Goal: Task Accomplishment & Management: Manage account settings

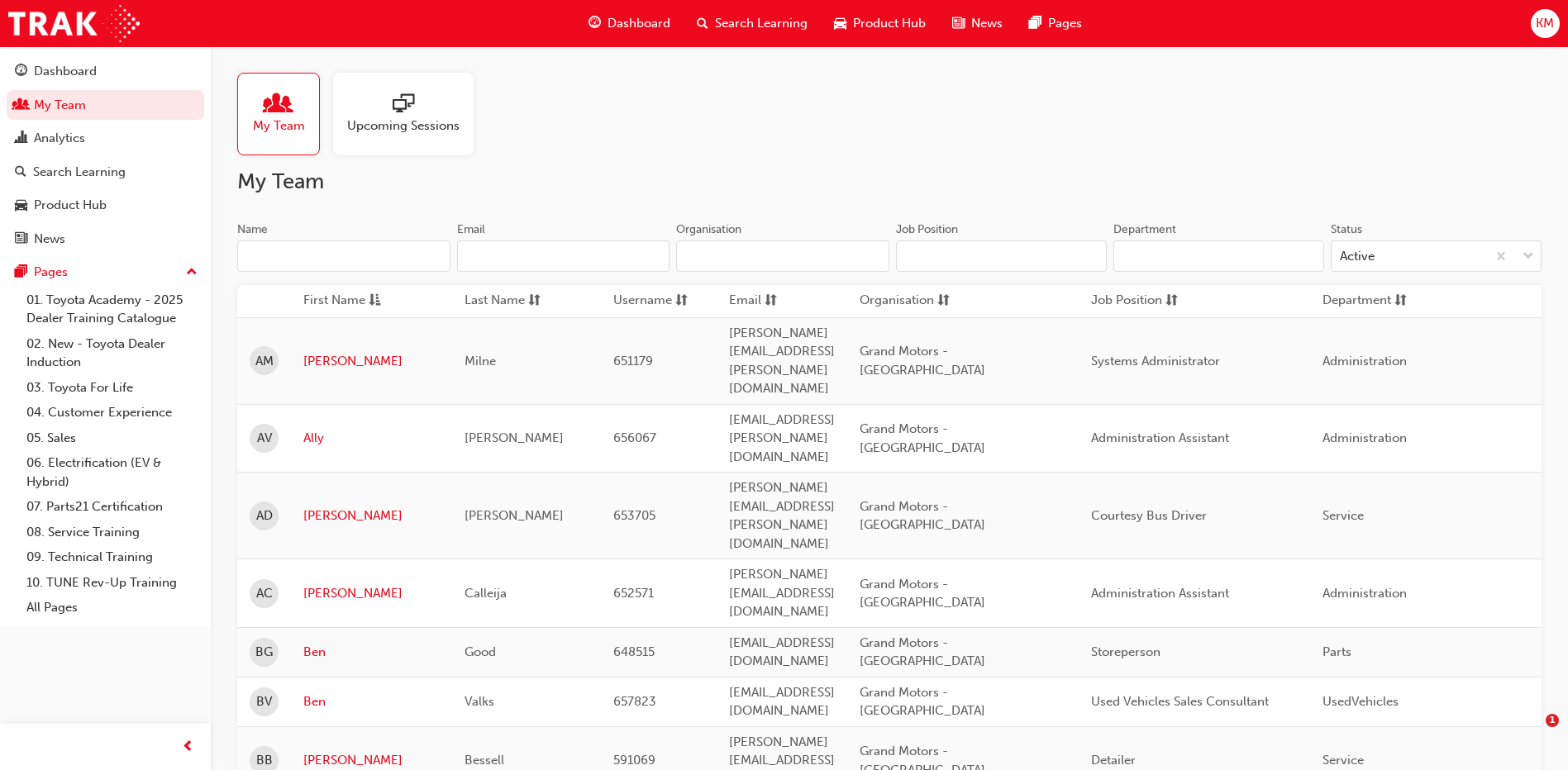
click at [310, 249] on input "Name" at bounding box center [343, 255] width 213 height 31
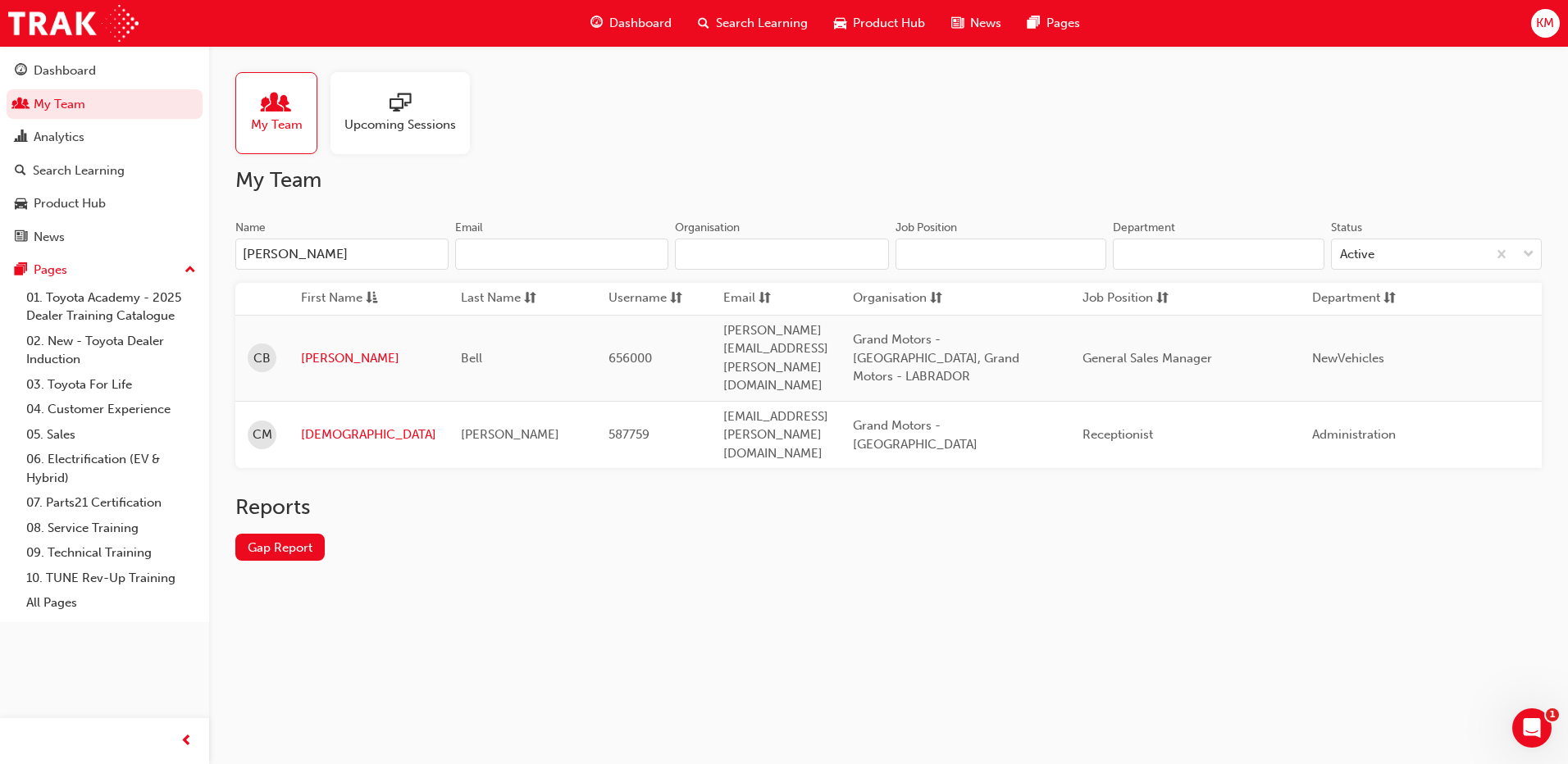
type input "[PERSON_NAME]"
click at [570, 519] on div "Reports Gap Report" at bounding box center [888, 540] width 1306 height 92
click at [323, 349] on link "[PERSON_NAME]" at bounding box center [368, 358] width 135 height 18
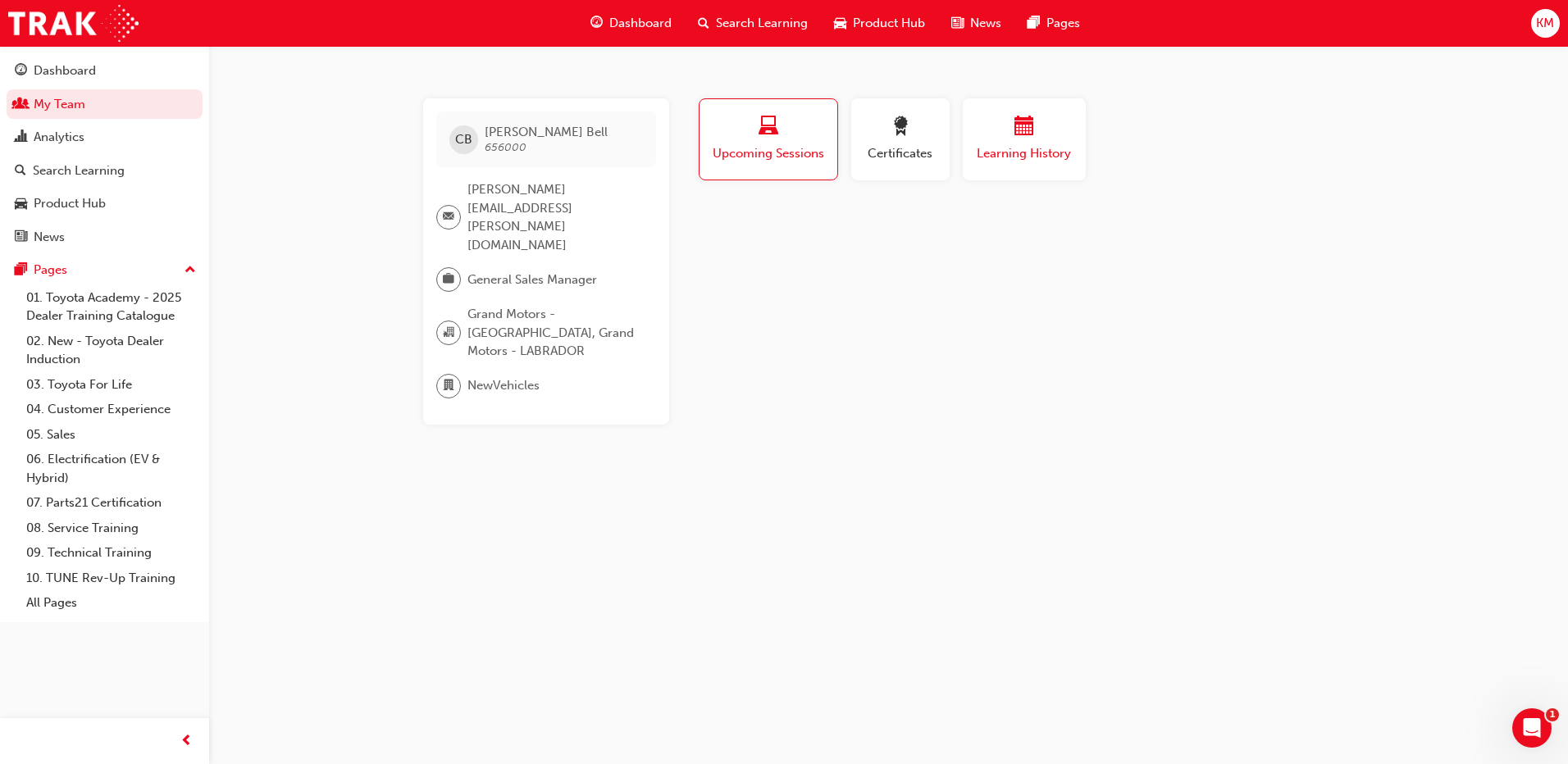
click at [1044, 127] on div "button" at bounding box center [1024, 129] width 98 height 25
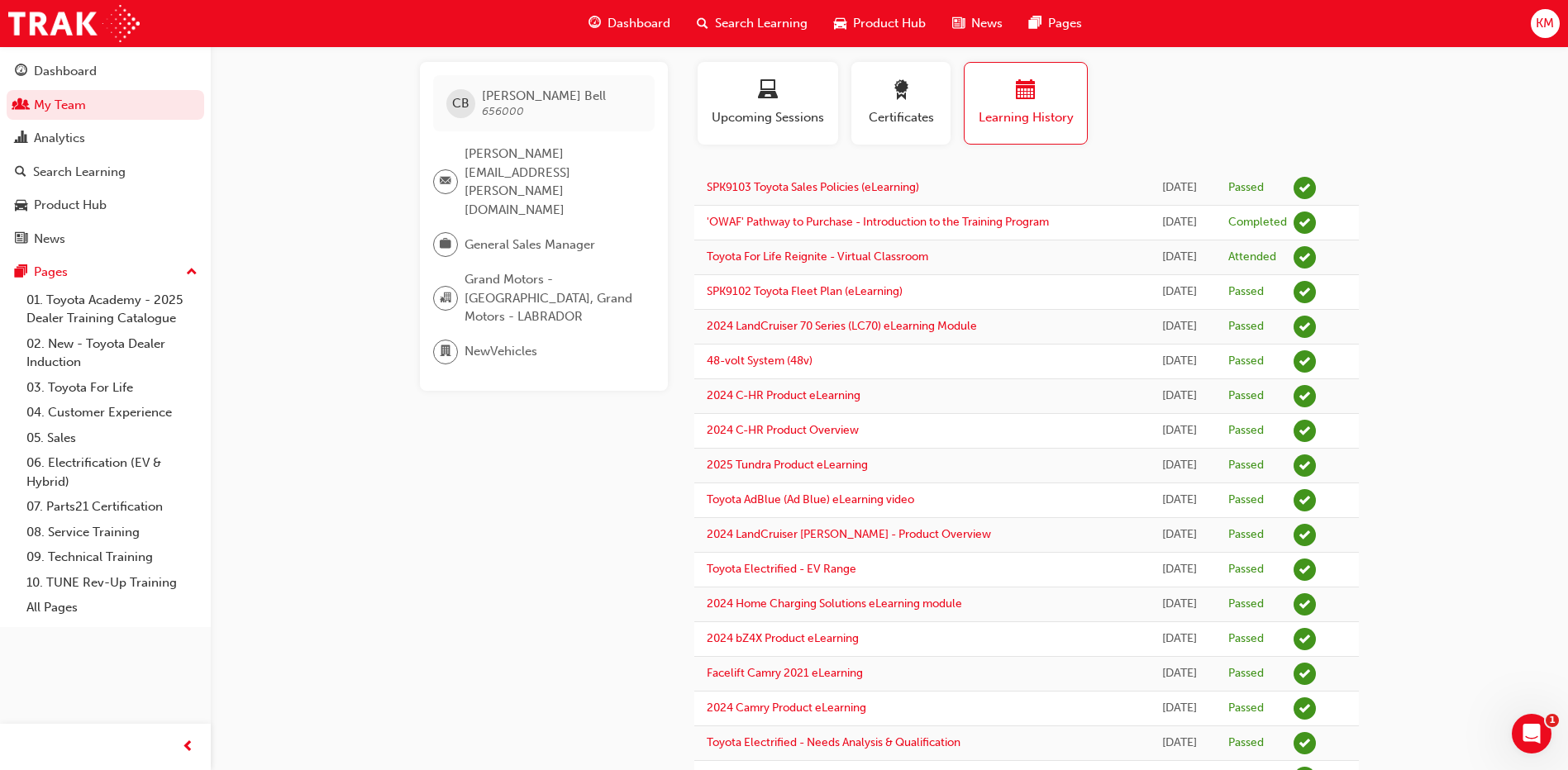
scroll to position [36, 0]
click at [85, 350] on link "02. New - Toyota Dealer Induction" at bounding box center [112, 353] width 184 height 44
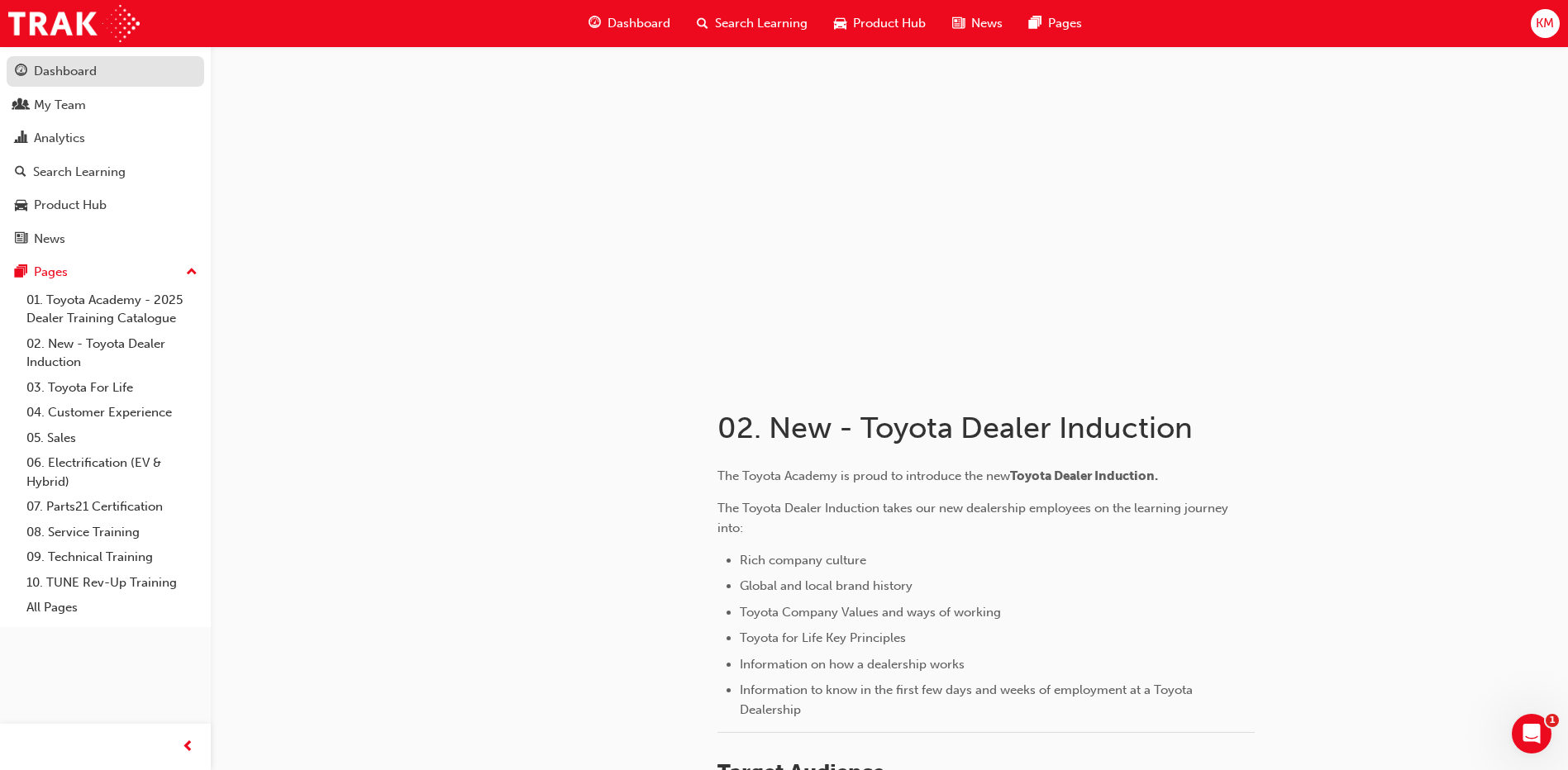
click at [67, 71] on div "Dashboard" at bounding box center [65, 71] width 63 height 19
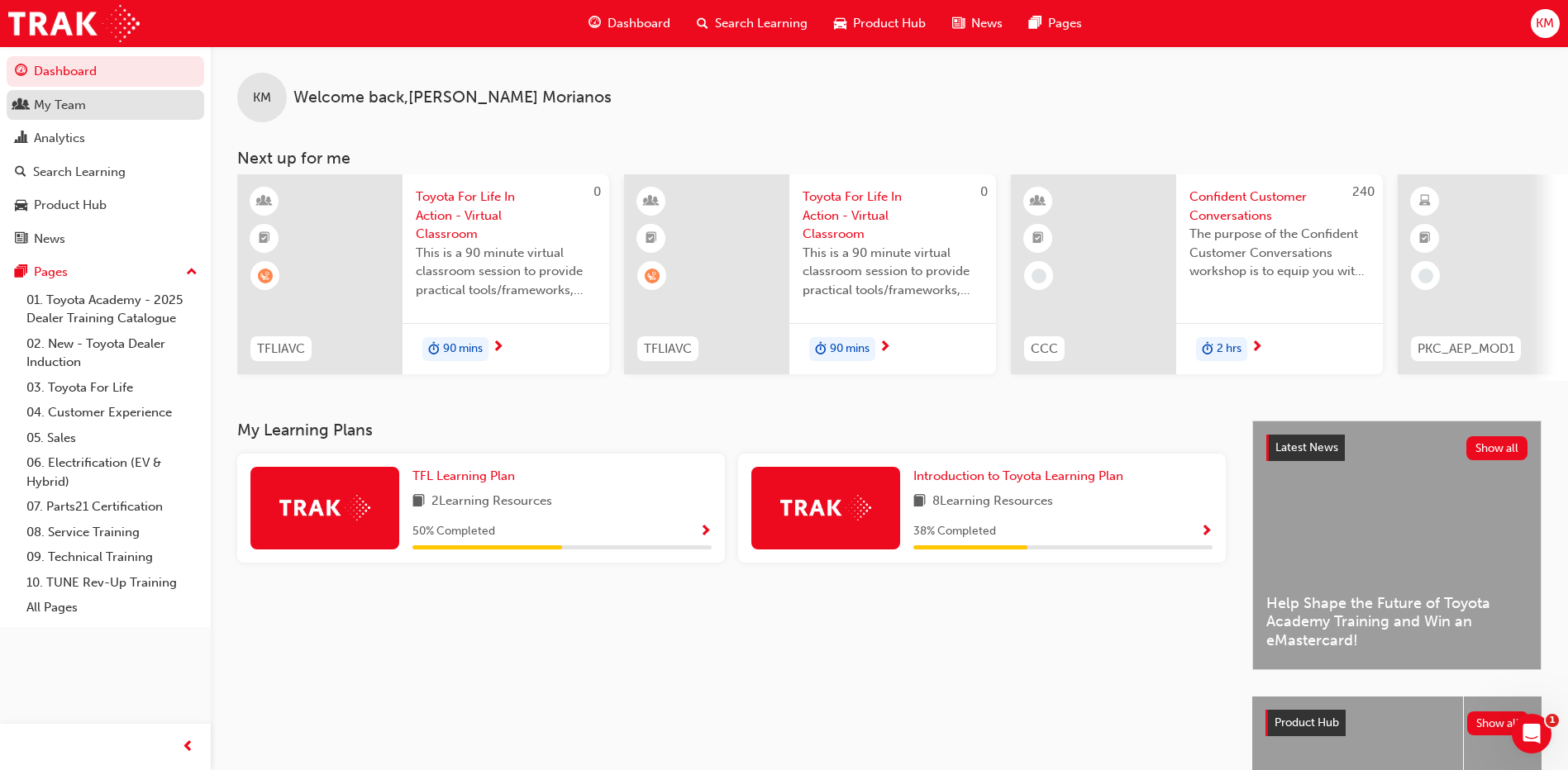
click at [79, 101] on div "My Team" at bounding box center [60, 105] width 52 height 19
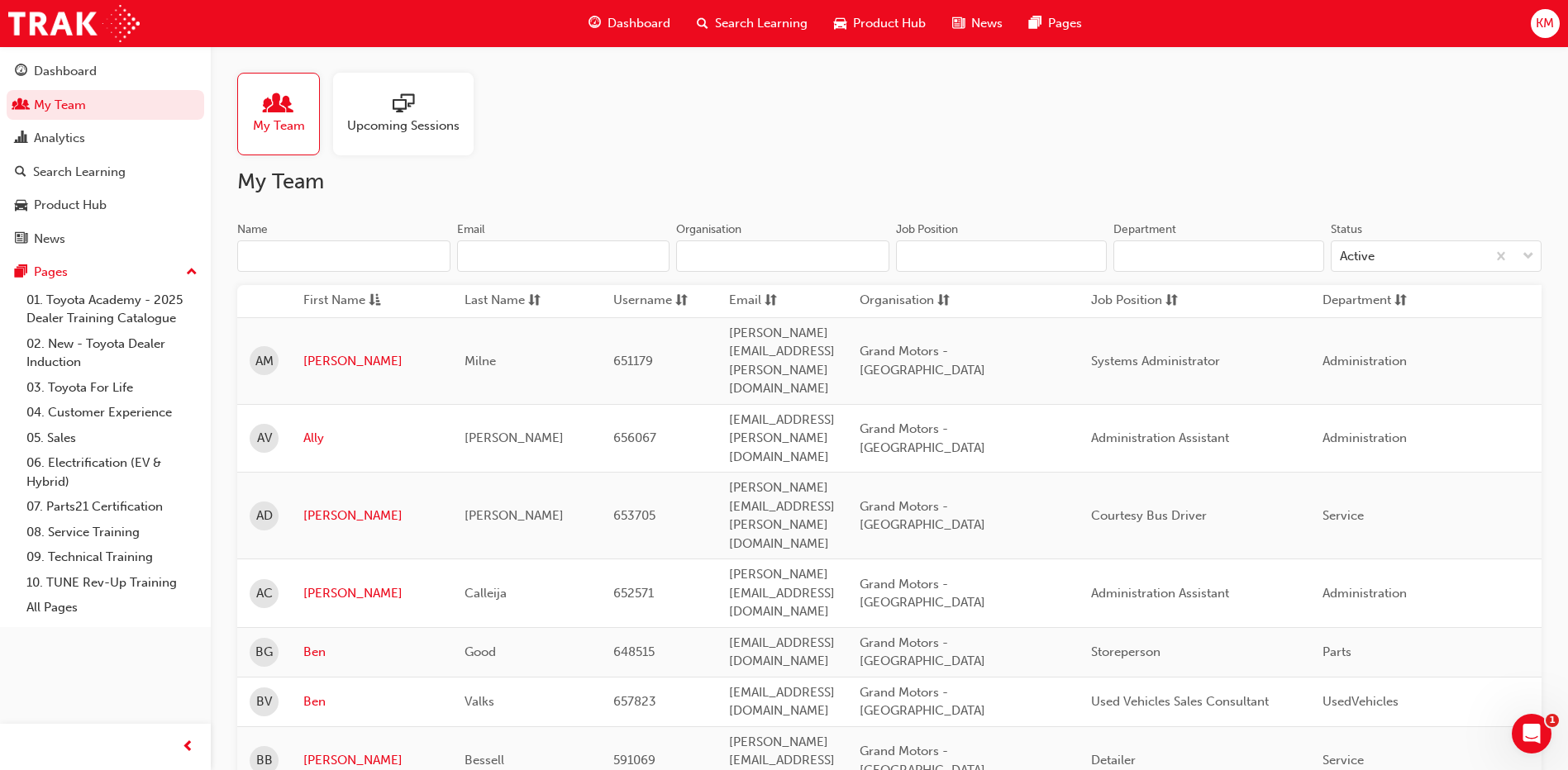
click at [315, 252] on input "Name" at bounding box center [343, 255] width 213 height 31
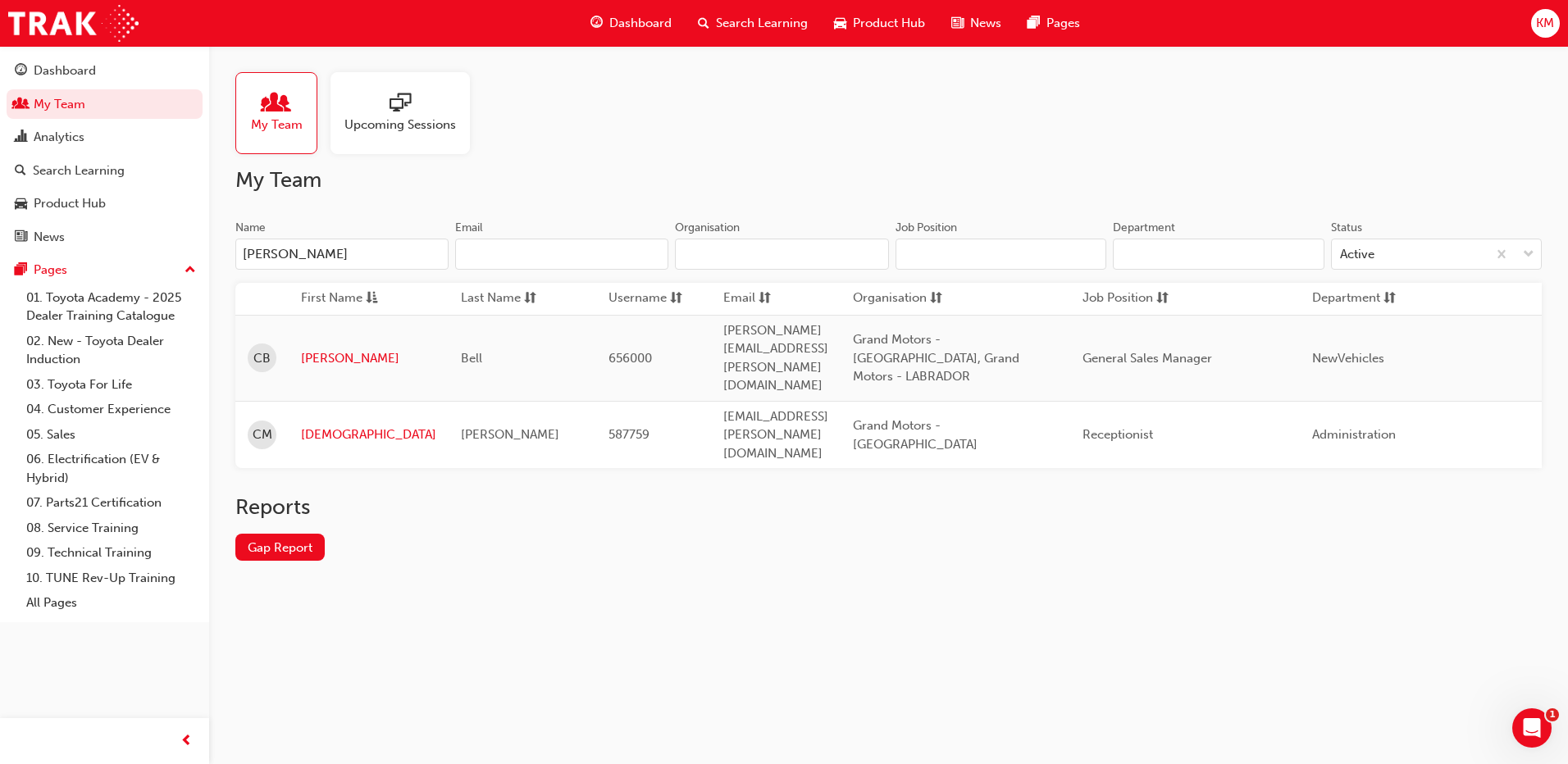
type input "[PERSON_NAME]"
drag, startPoint x: 425, startPoint y: 511, endPoint x: 410, endPoint y: 464, distance: 49.3
click at [426, 511] on div "Reports Gap Report" at bounding box center [888, 540] width 1306 height 92
click at [316, 349] on link "[PERSON_NAME]" at bounding box center [368, 358] width 135 height 18
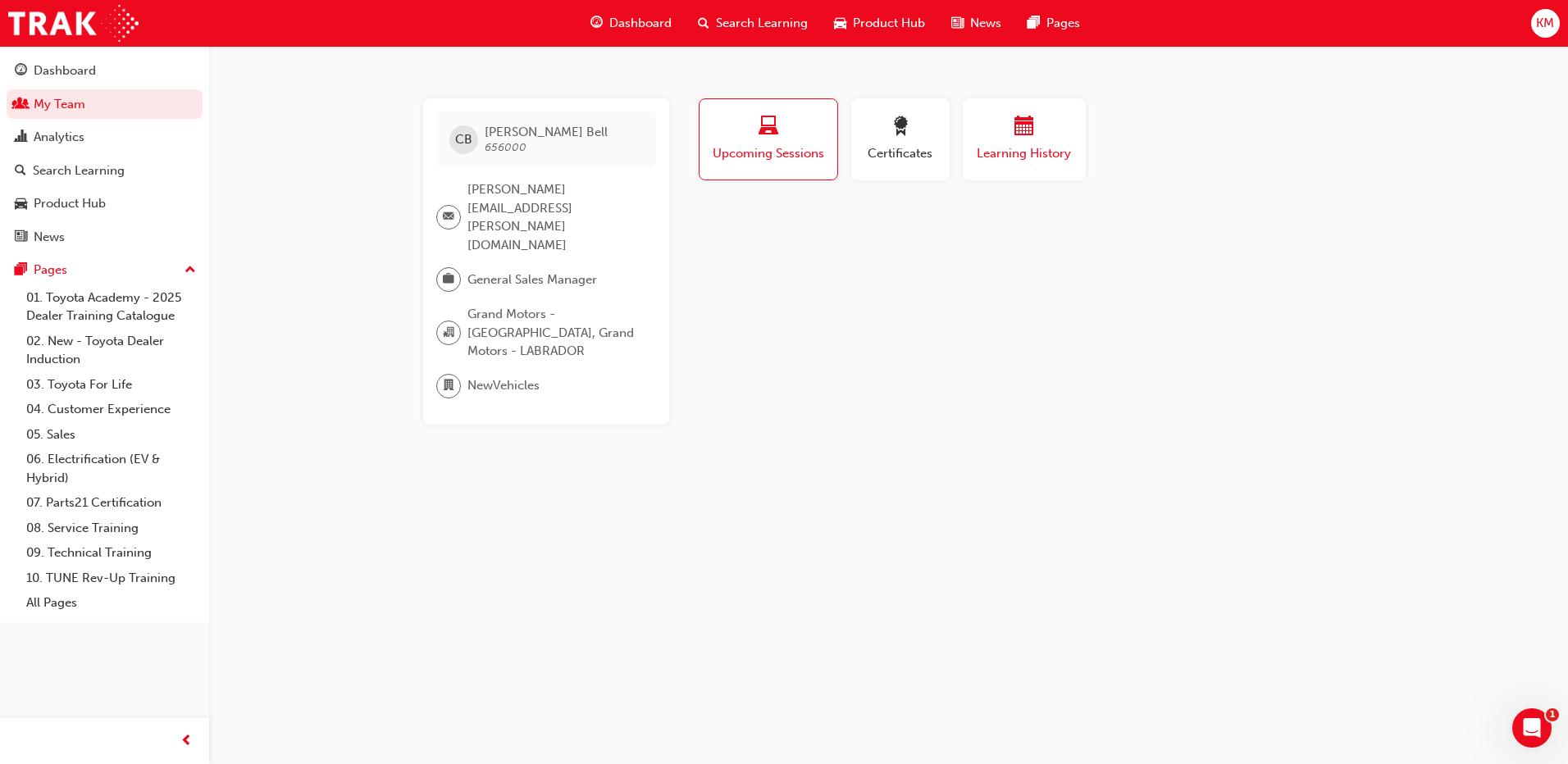
click at [1019, 132] on span "calendar-icon" at bounding box center [1024, 127] width 19 height 22
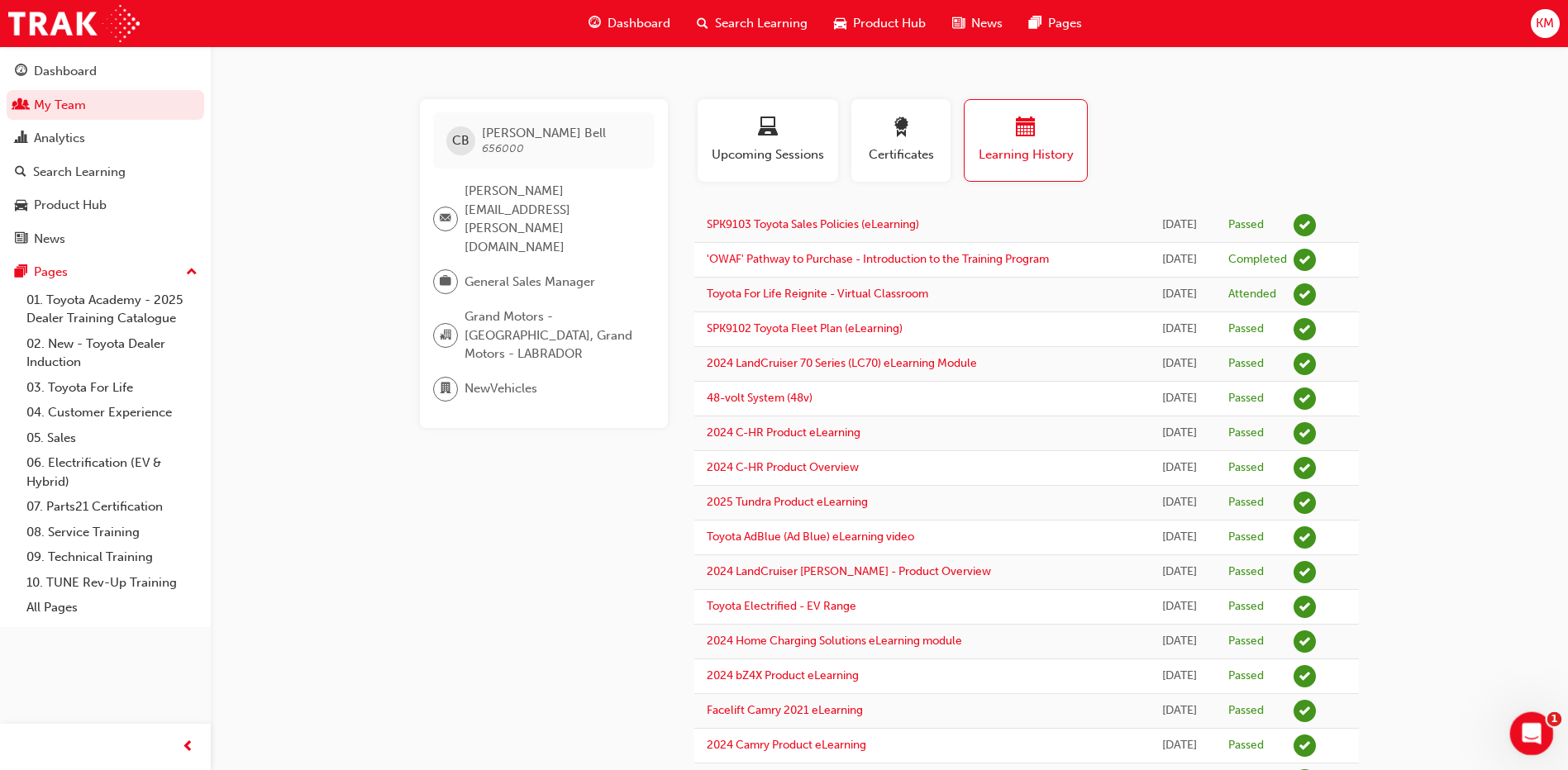
click at [1538, 727] on icon "Open Intercom Messenger" at bounding box center [1529, 731] width 27 height 27
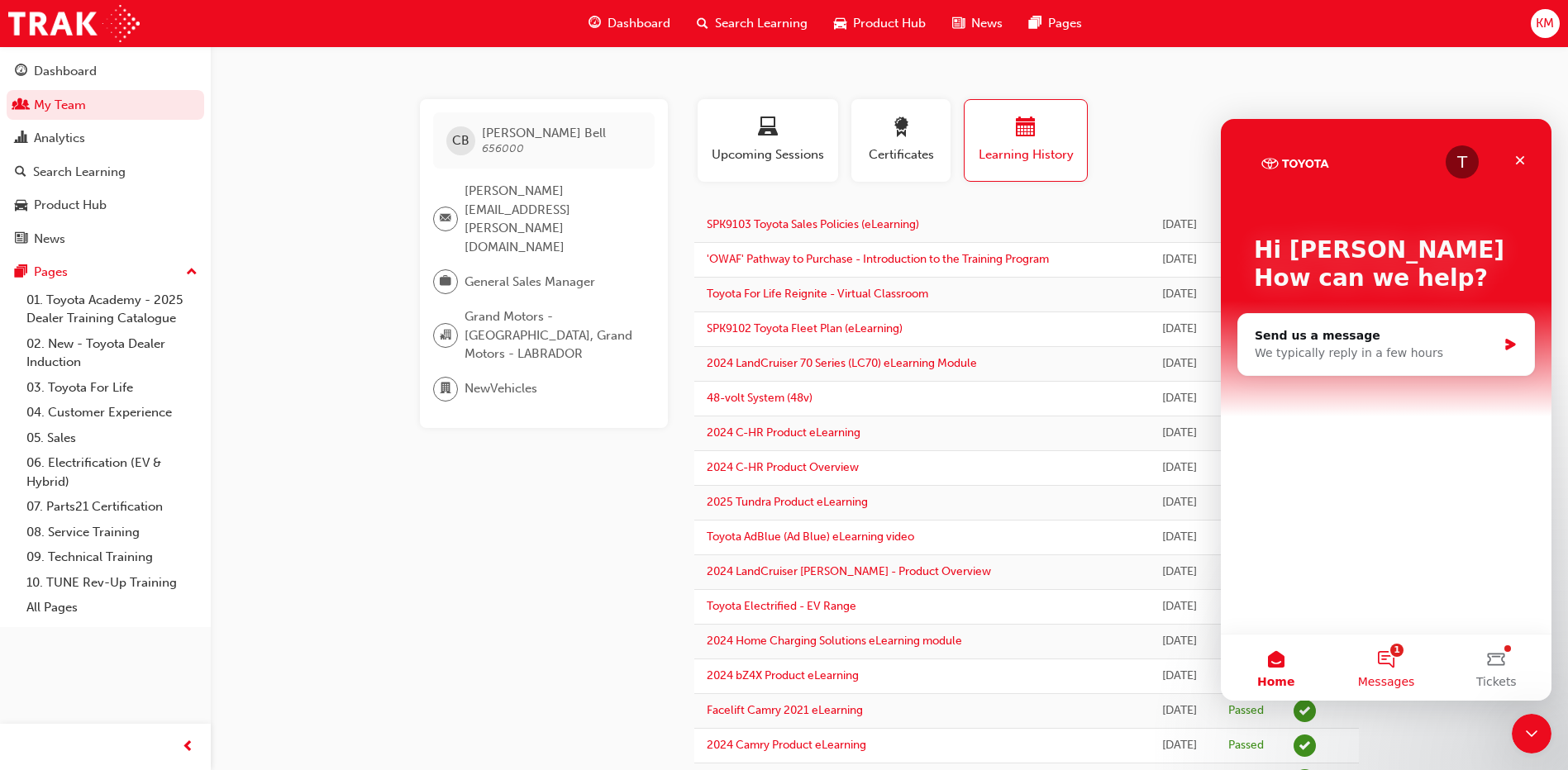
click at [1389, 657] on button "1 Messages" at bounding box center [1385, 668] width 110 height 66
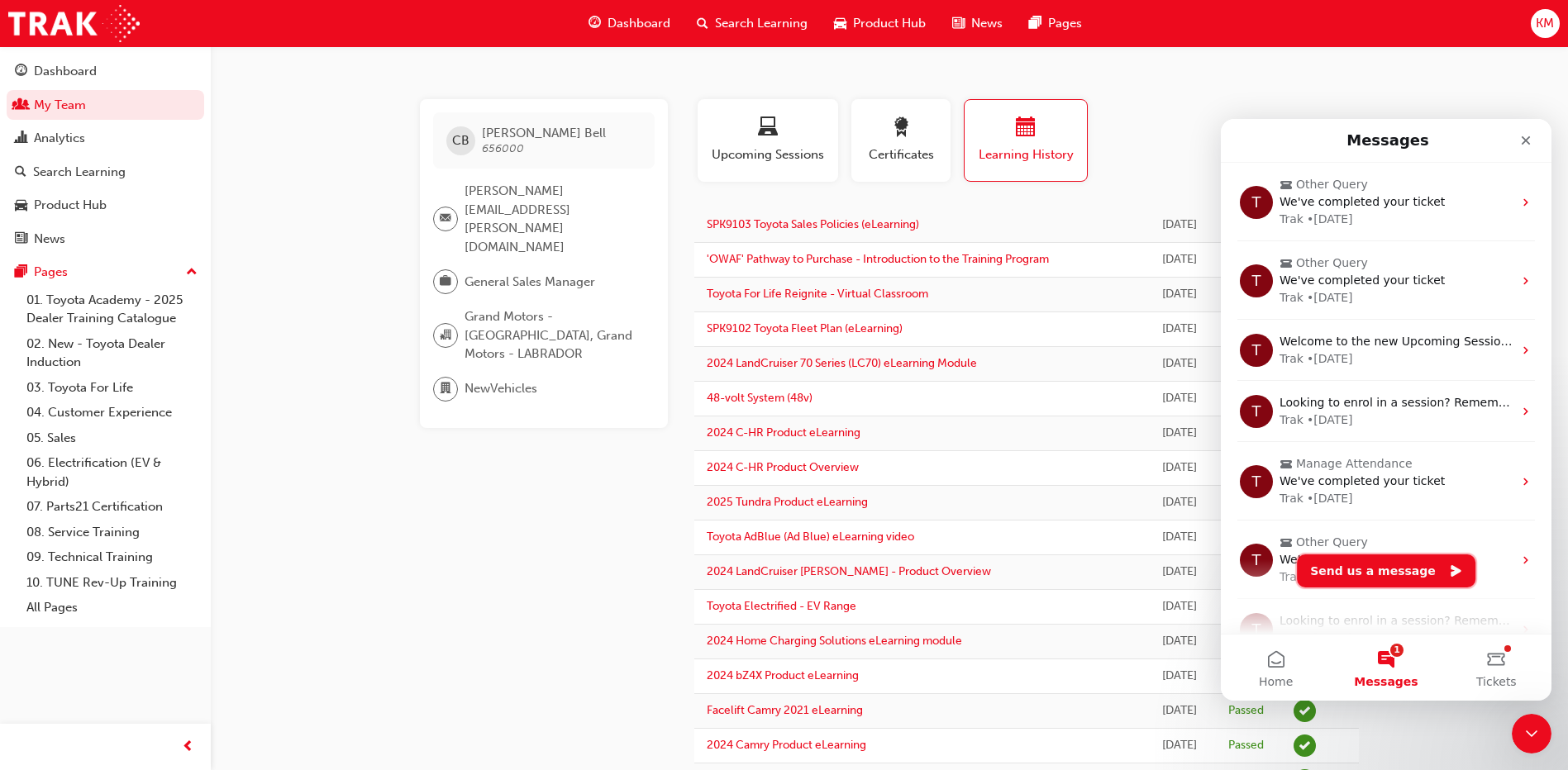
click at [1378, 566] on button "Send us a message" at bounding box center [1385, 571] width 178 height 33
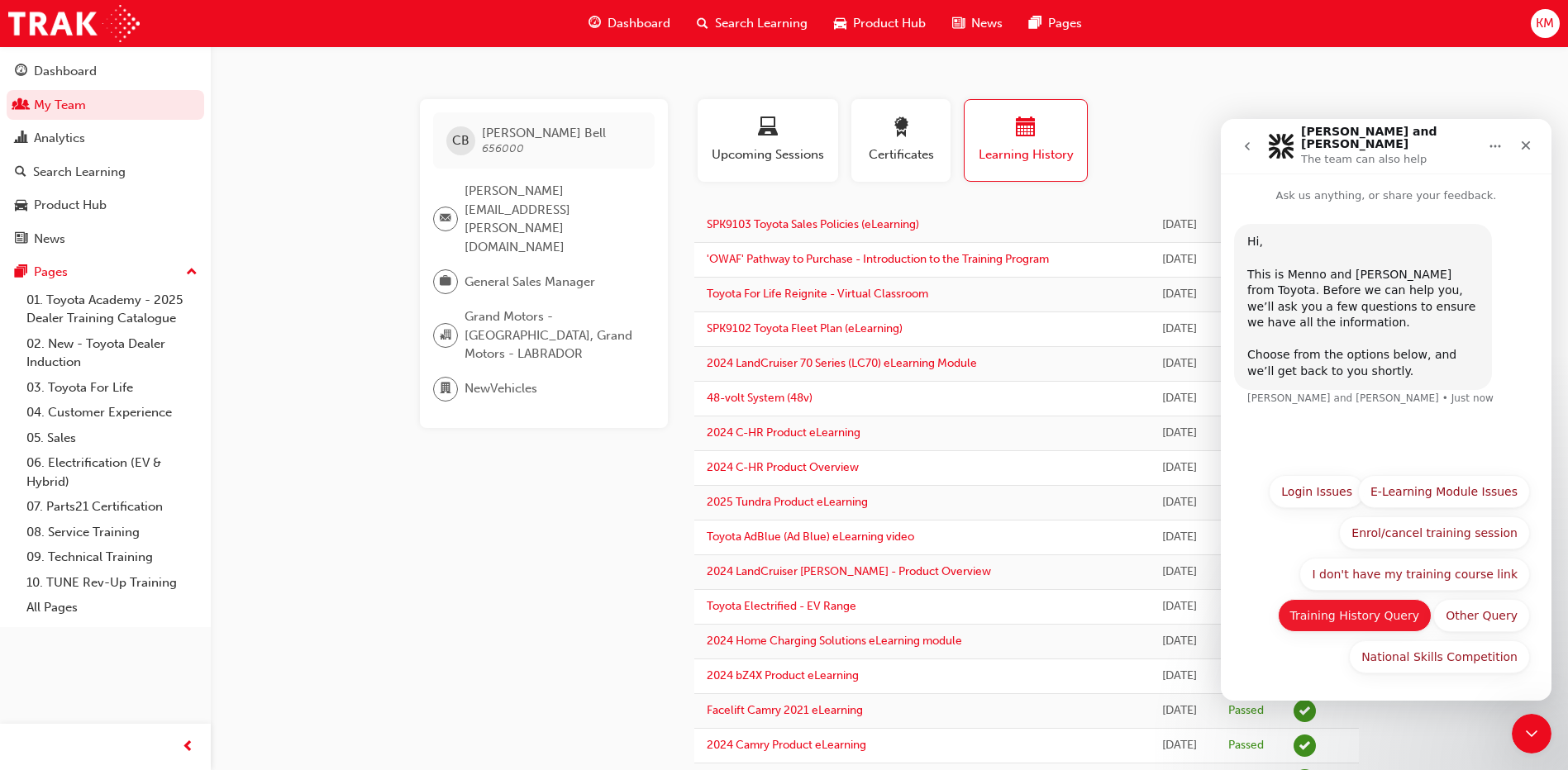
click at [1387, 614] on button "Training History Query" at bounding box center [1355, 615] width 155 height 33
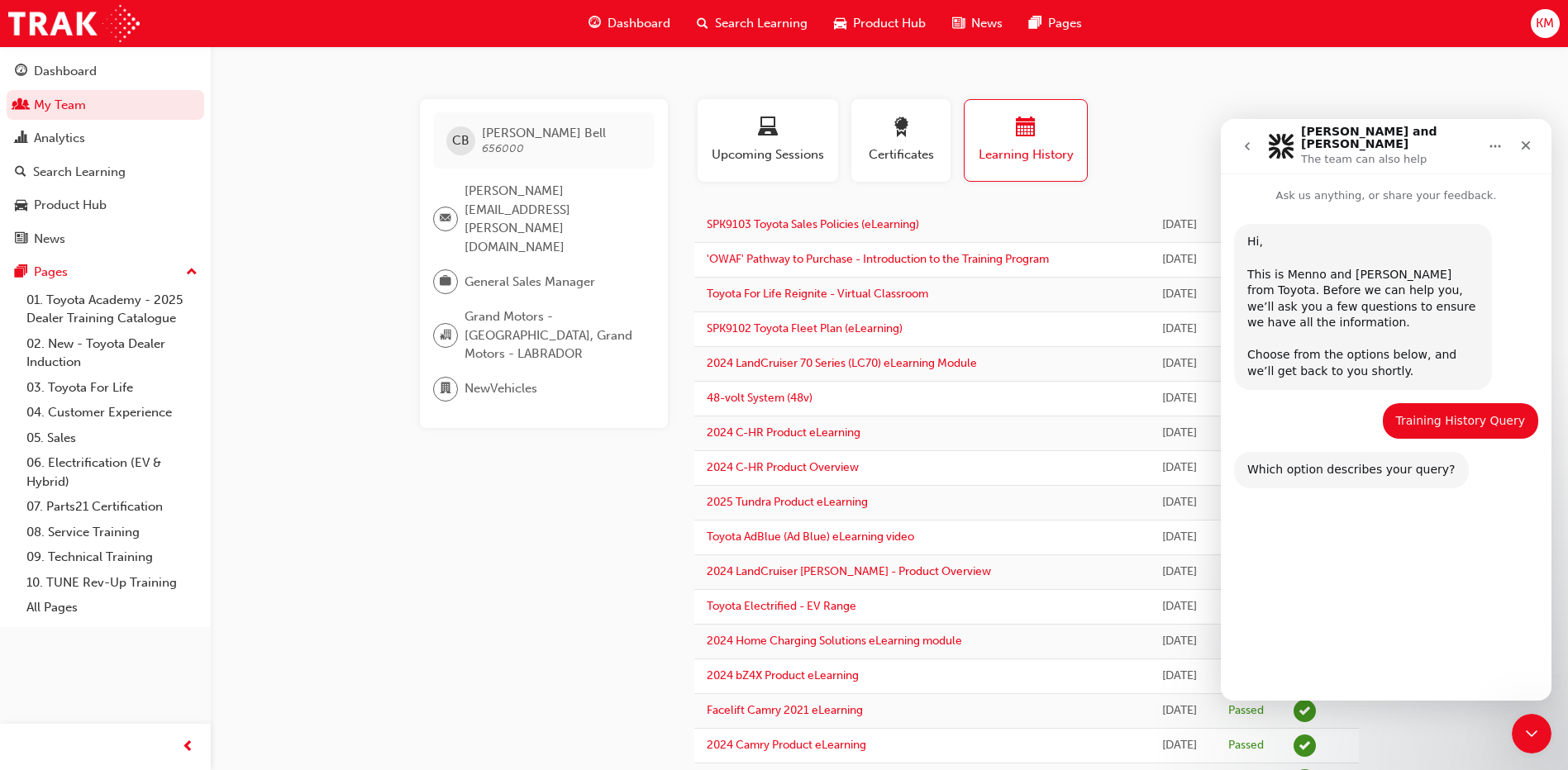
click at [1480, 654] on button "Start over" at bounding box center [1489, 656] width 83 height 33
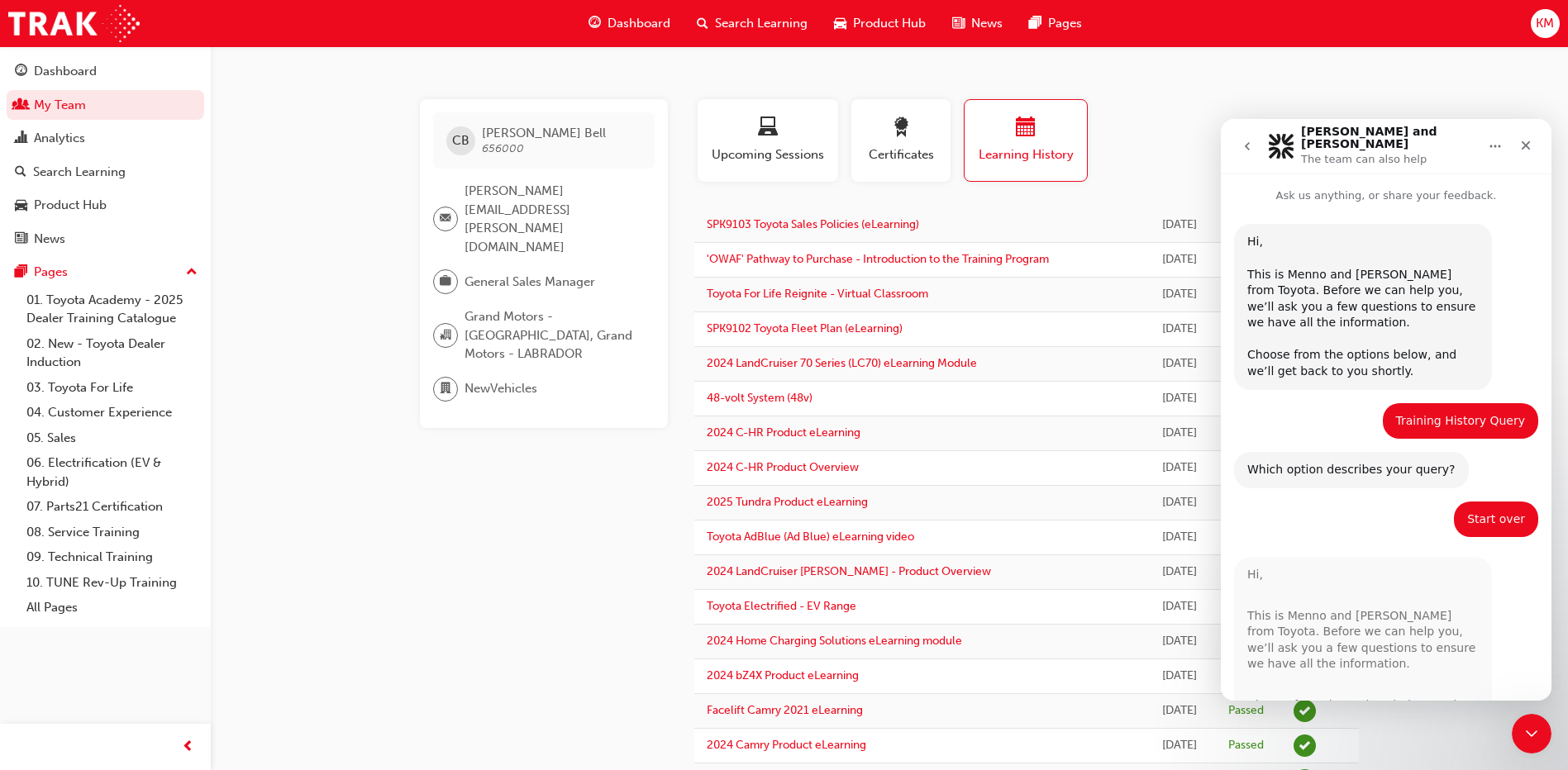
scroll to position [277, 0]
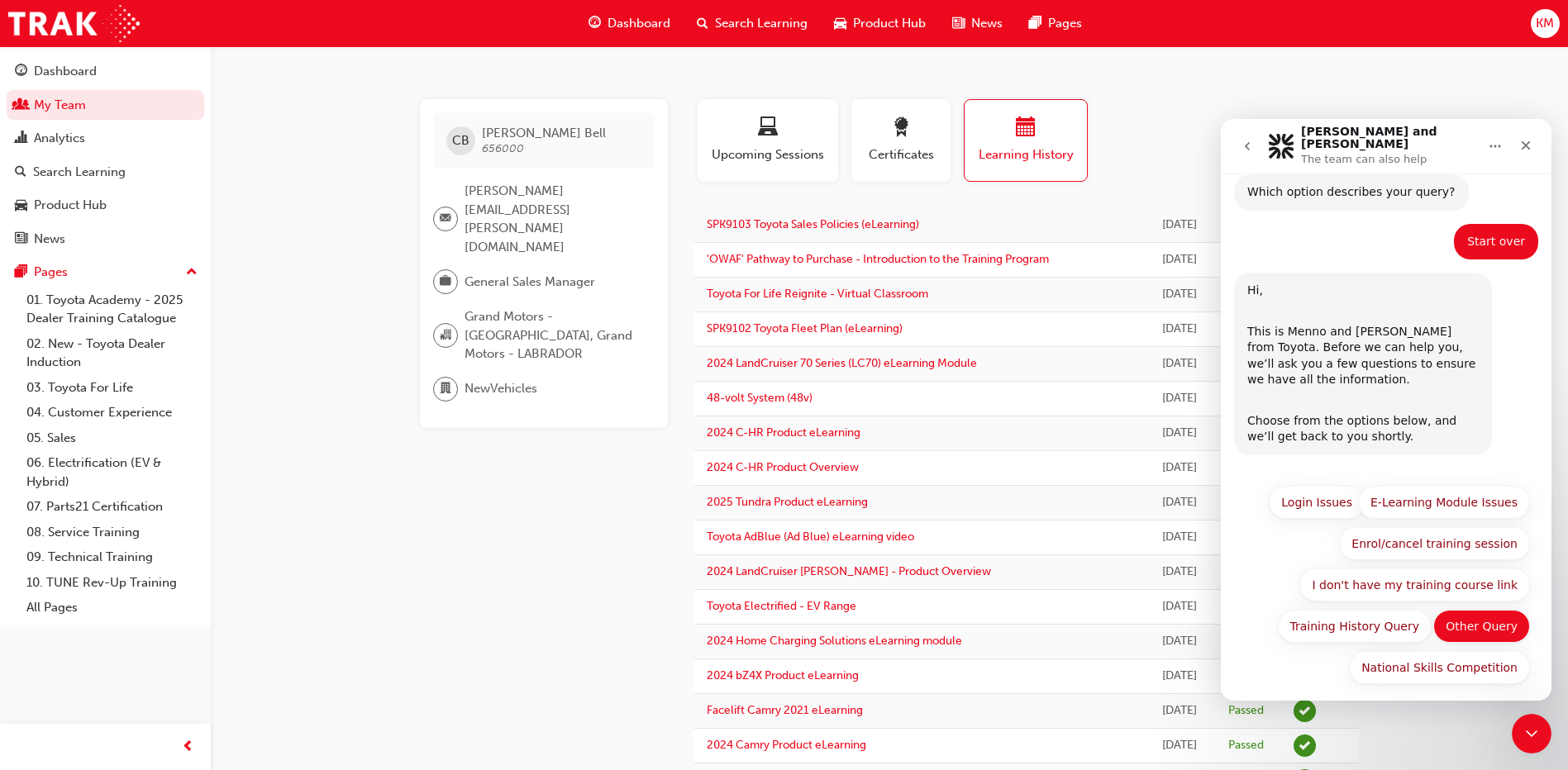
click at [1468, 619] on button "Other Query" at bounding box center [1482, 625] width 96 height 33
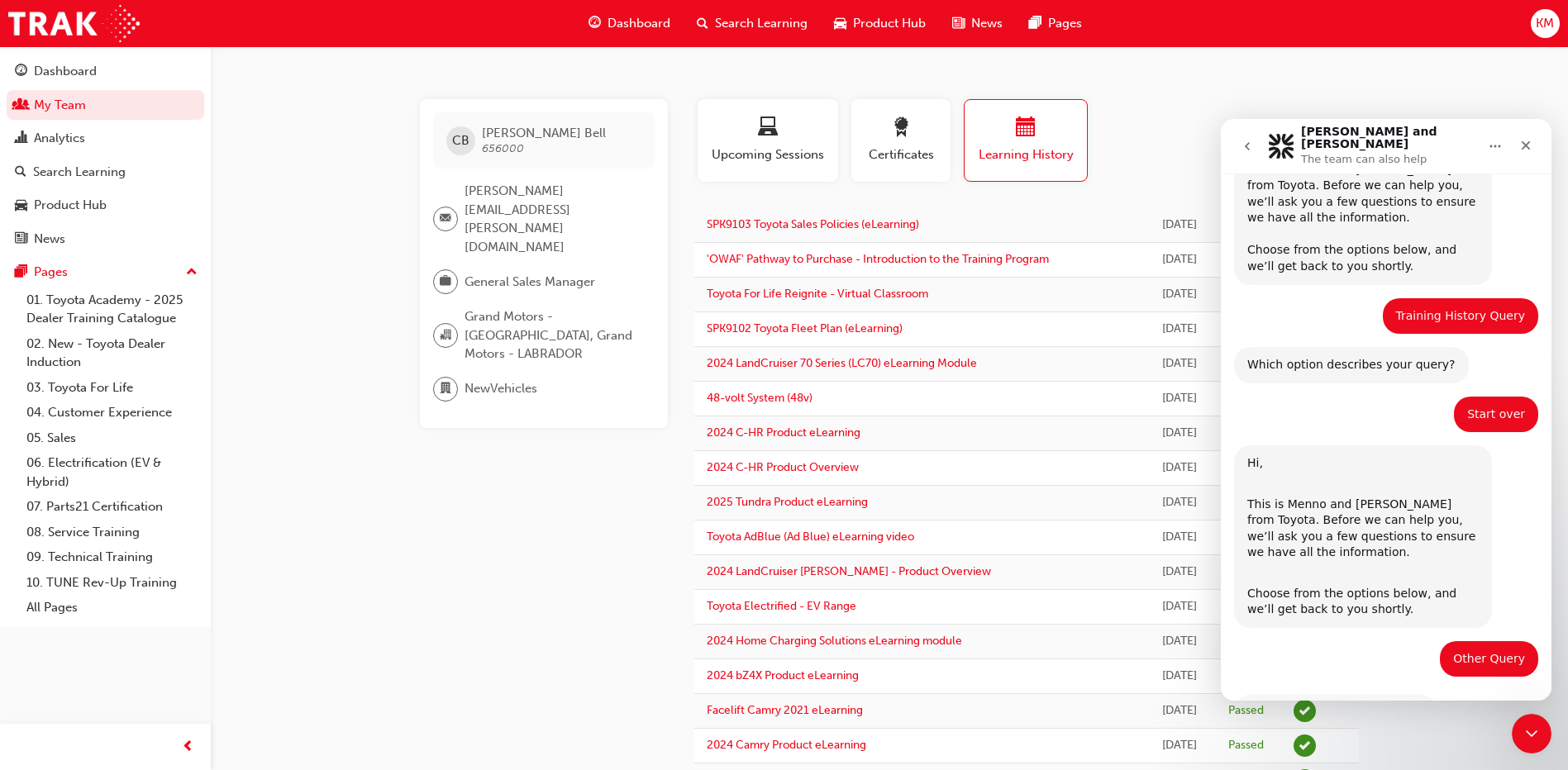
scroll to position [391, 0]
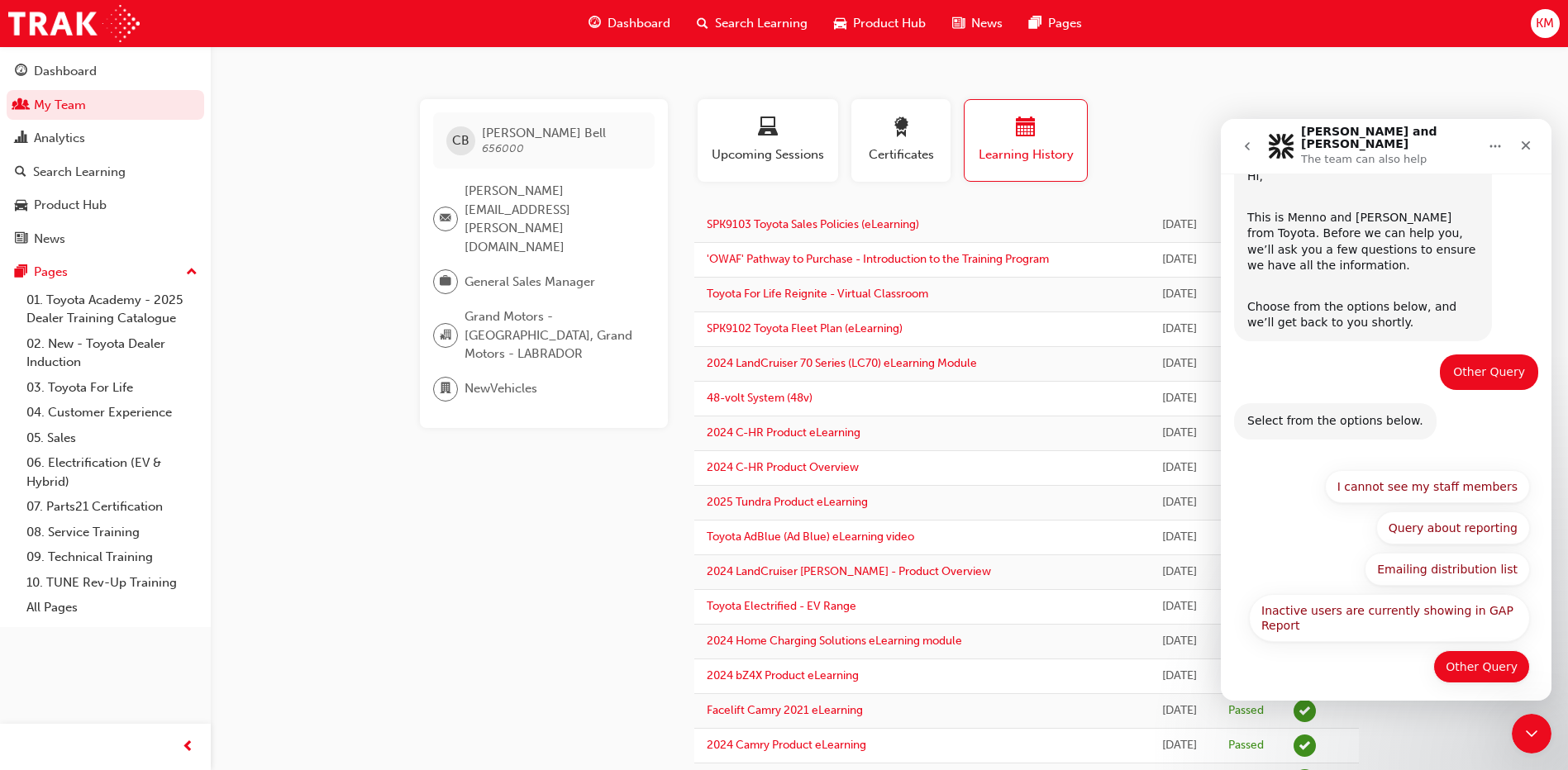
click at [1479, 654] on button "Other Query" at bounding box center [1482, 666] width 96 height 33
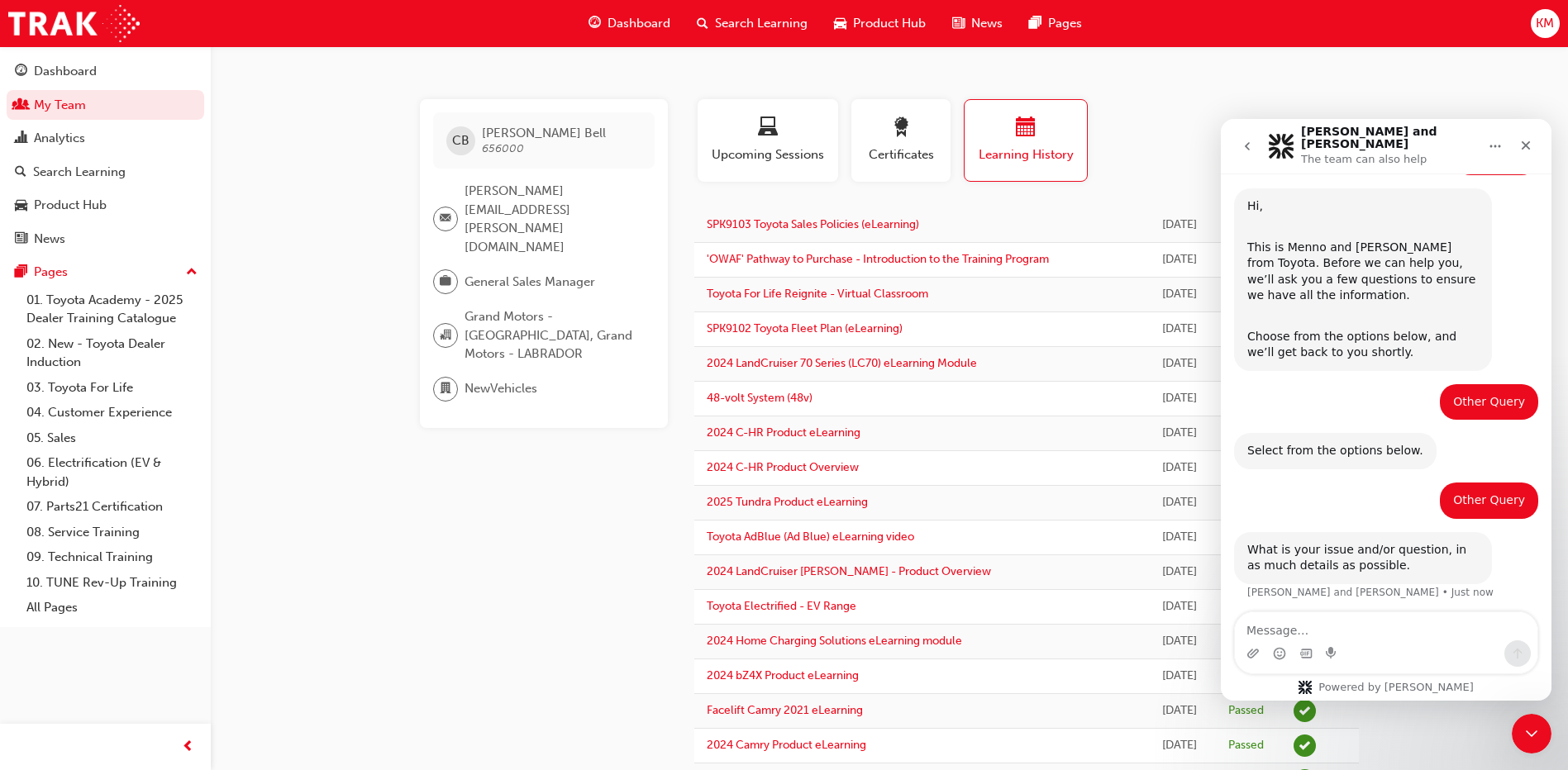
scroll to position [358, 0]
click at [1297, 616] on textarea "Message…" at bounding box center [1386, 625] width 303 height 28
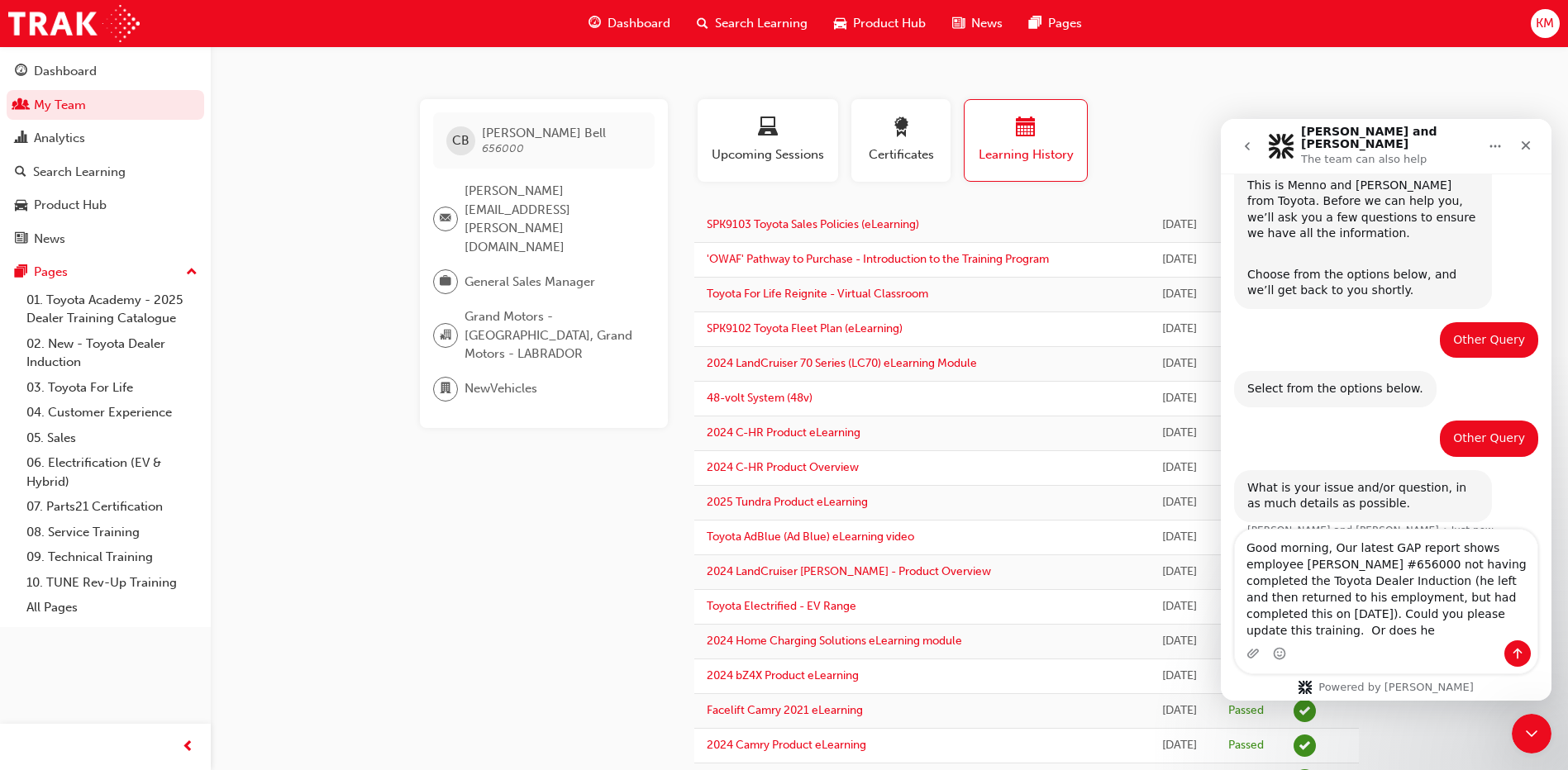
scroll to position [440, 0]
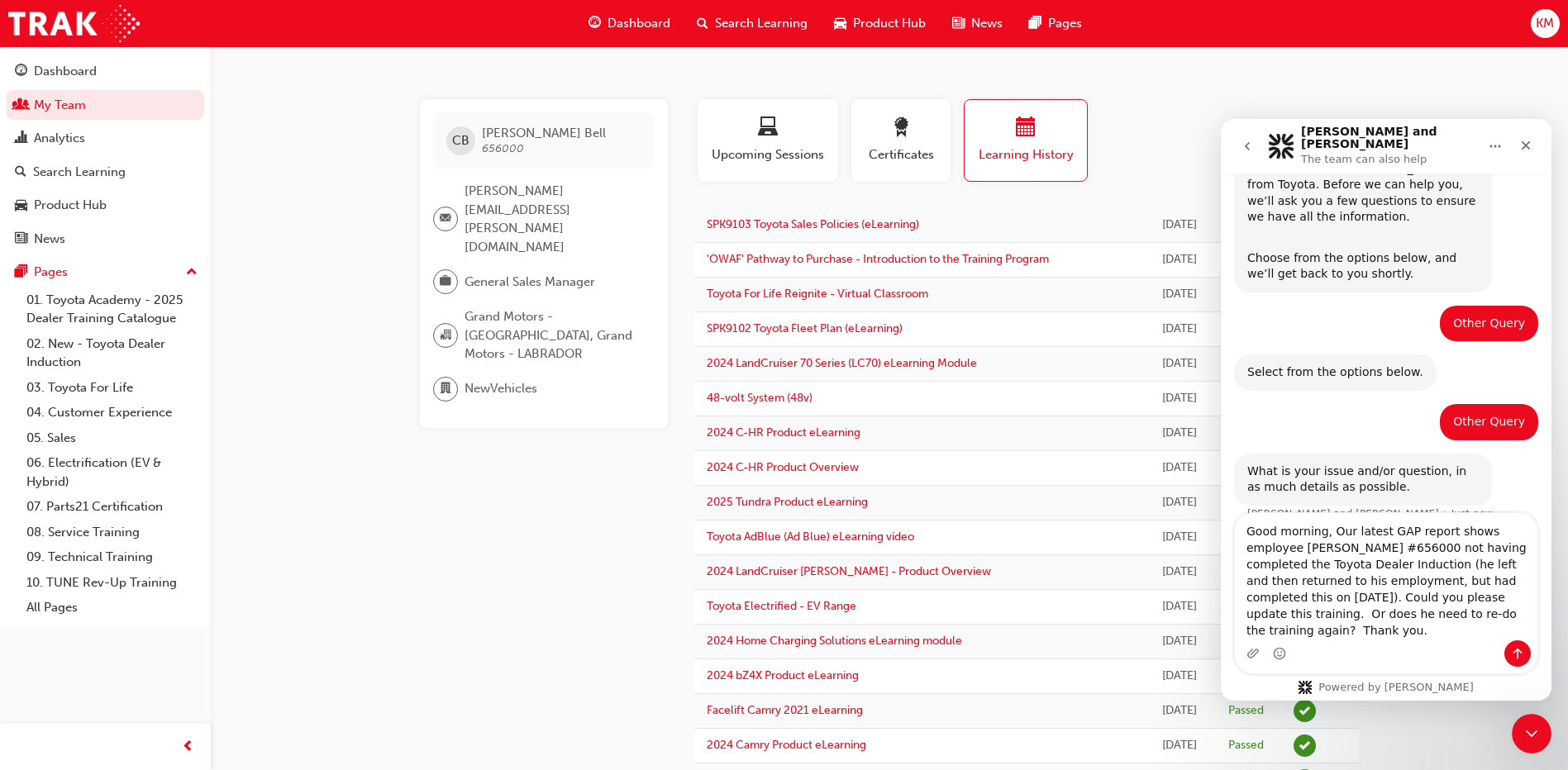
type textarea "Good morning, Our latest GAP report shows employee [PERSON_NAME] #656000 not ha…"
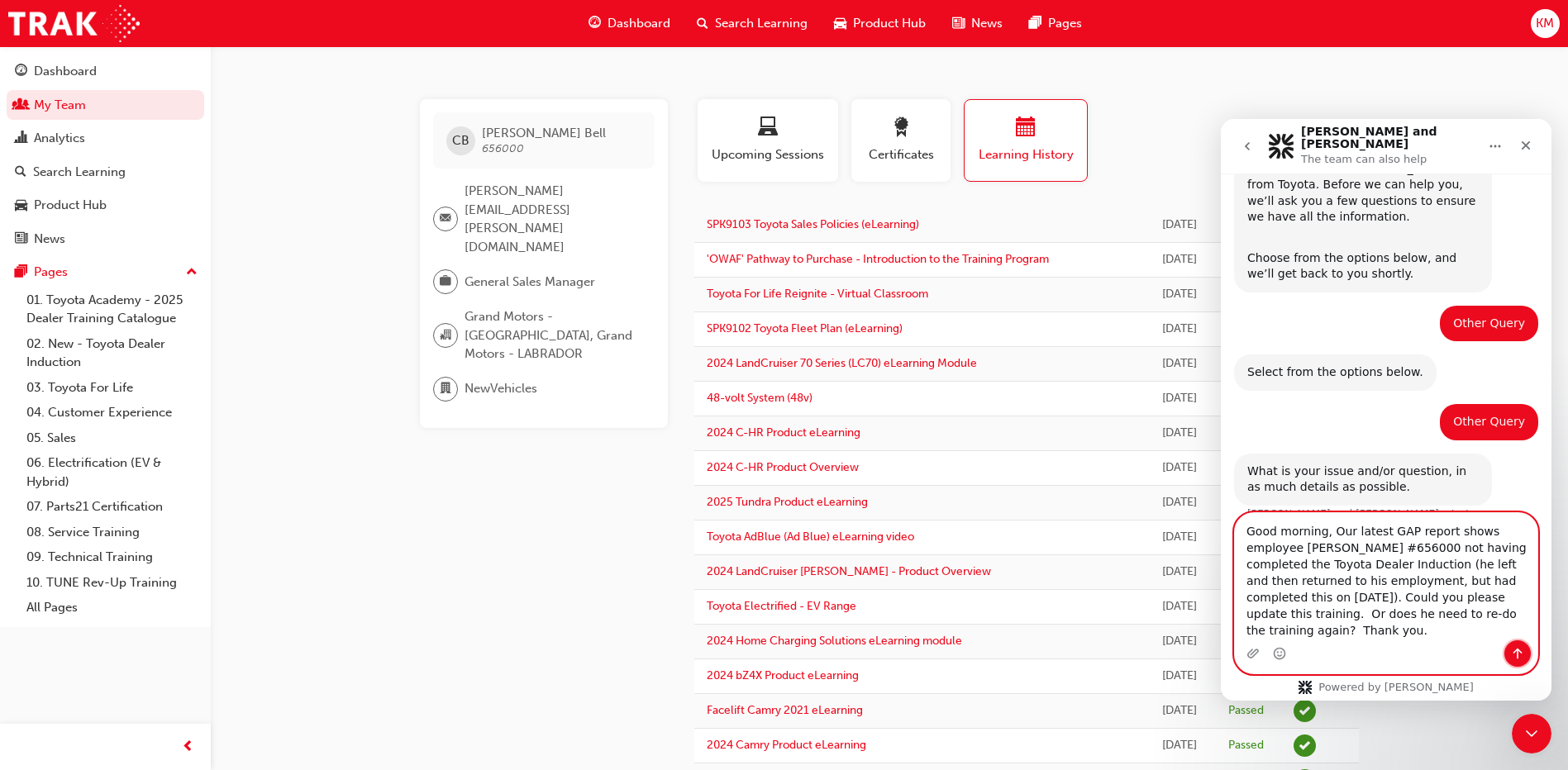
click at [1510, 655] on icon "Send a message…" at bounding box center [1517, 653] width 14 height 14
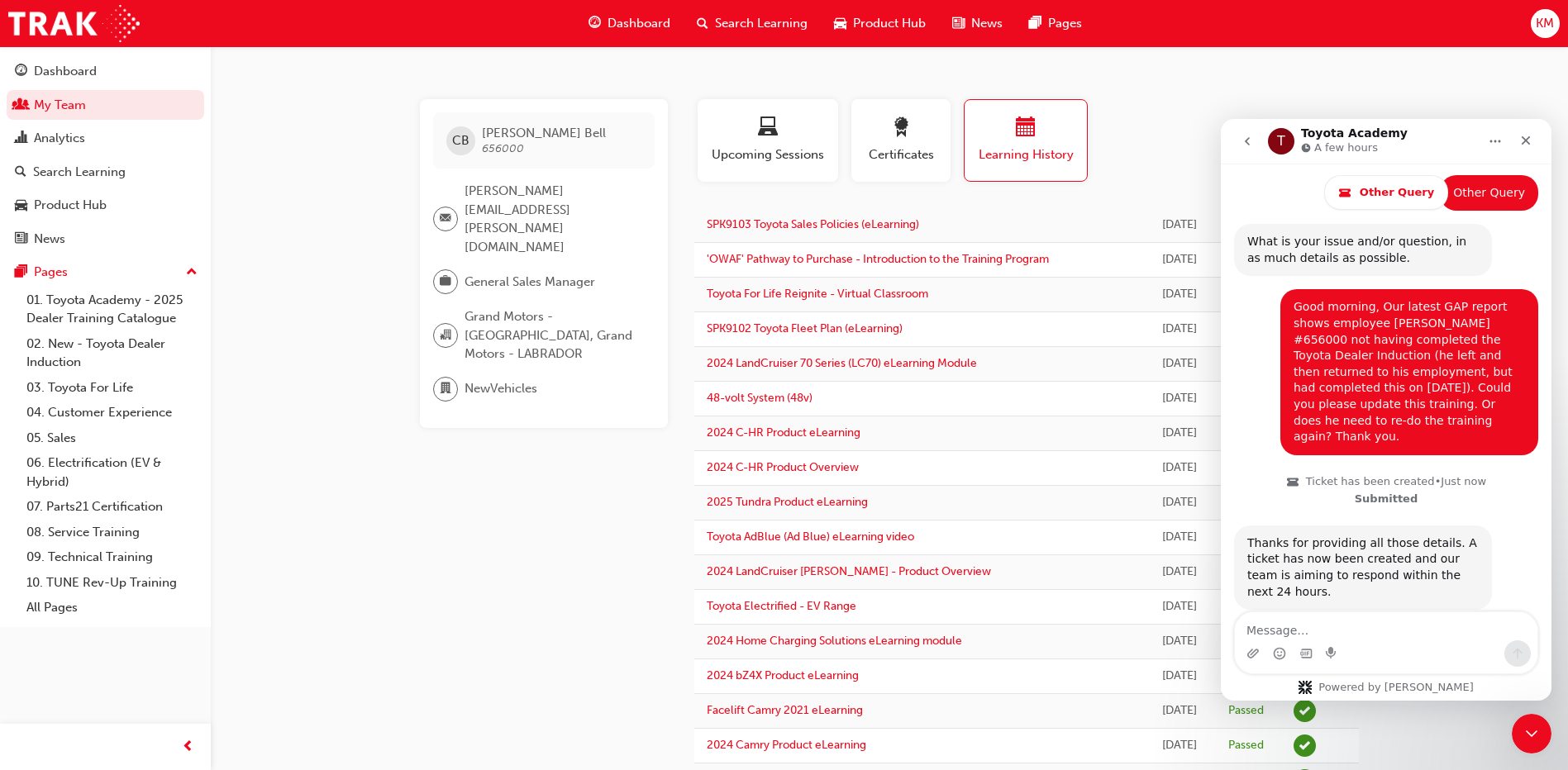
scroll to position [751, 0]
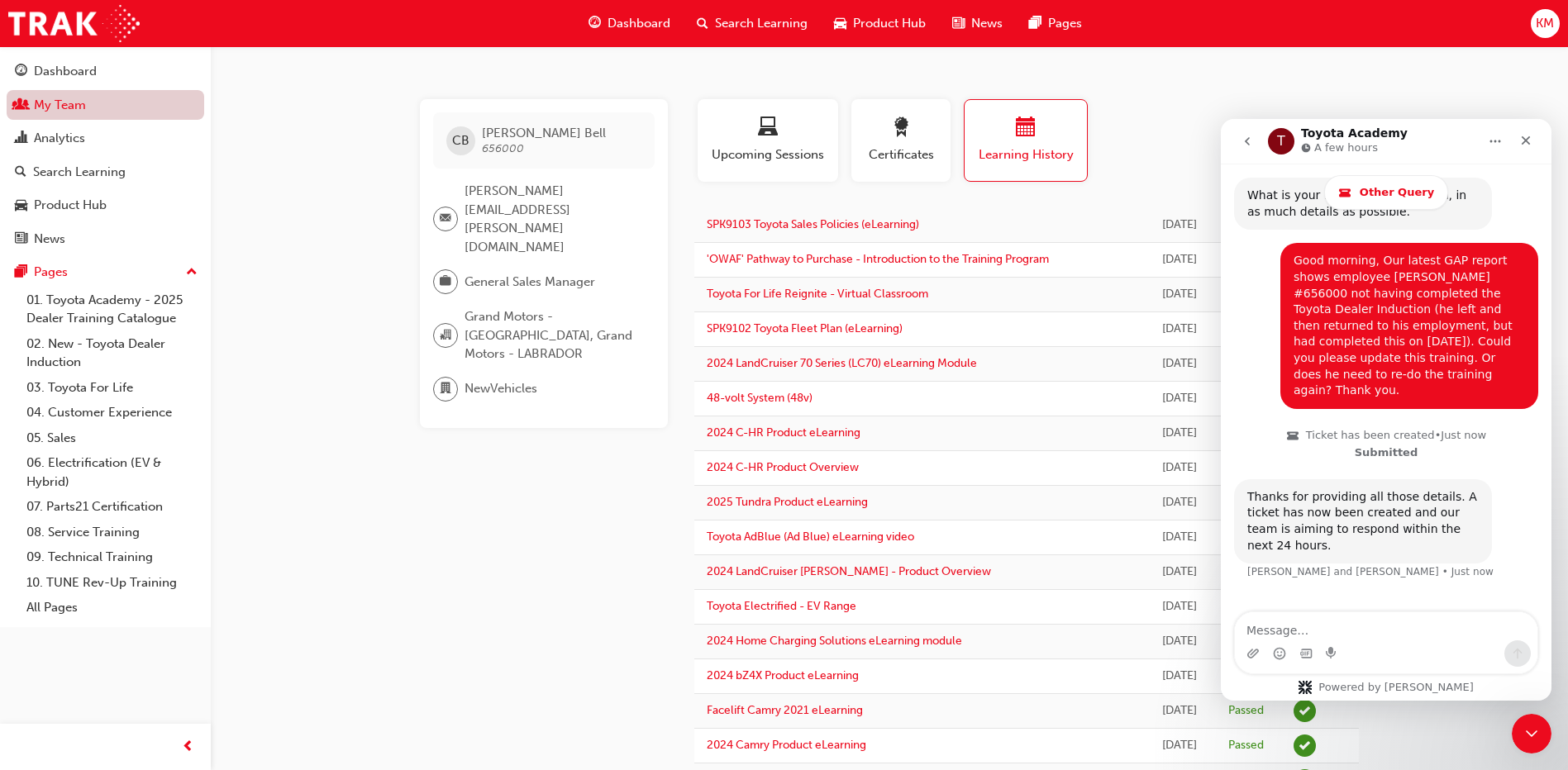
click at [60, 107] on link "My Team" at bounding box center [106, 106] width 198 height 30
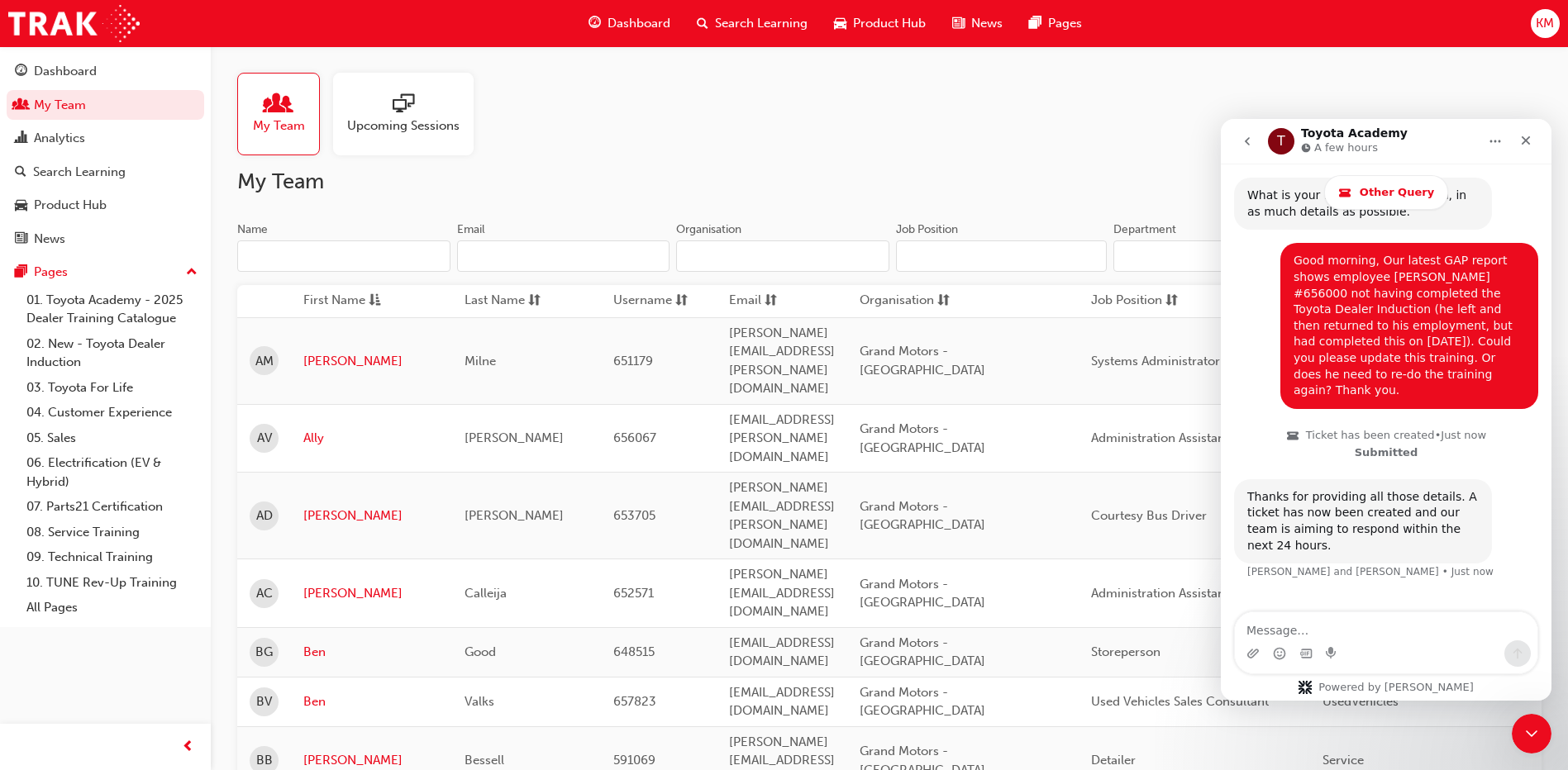
click at [316, 254] on input "Name" at bounding box center [343, 255] width 213 height 31
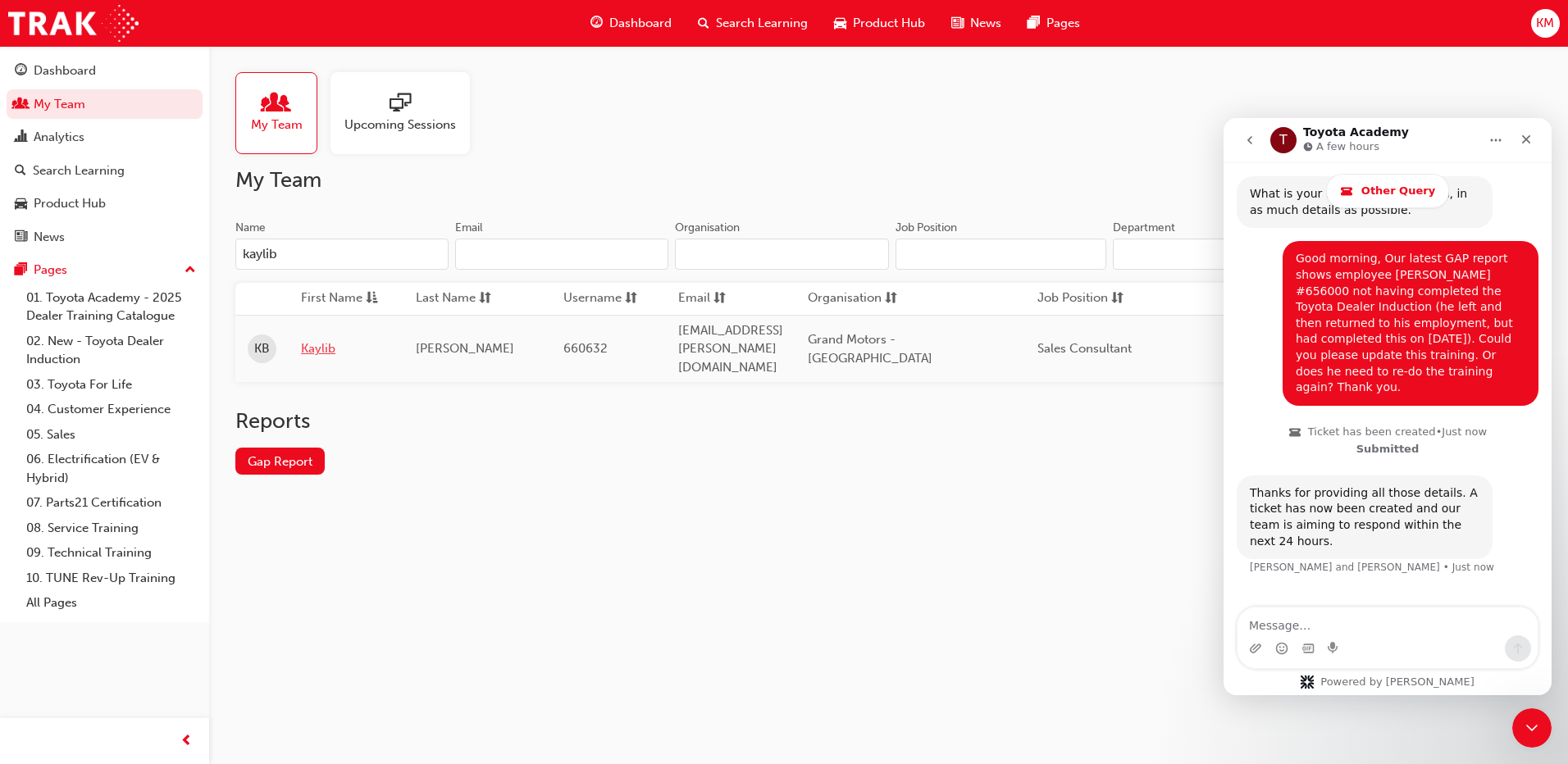
type input "kaylib"
click at [323, 340] on link "Kaylib" at bounding box center [346, 349] width 91 height 18
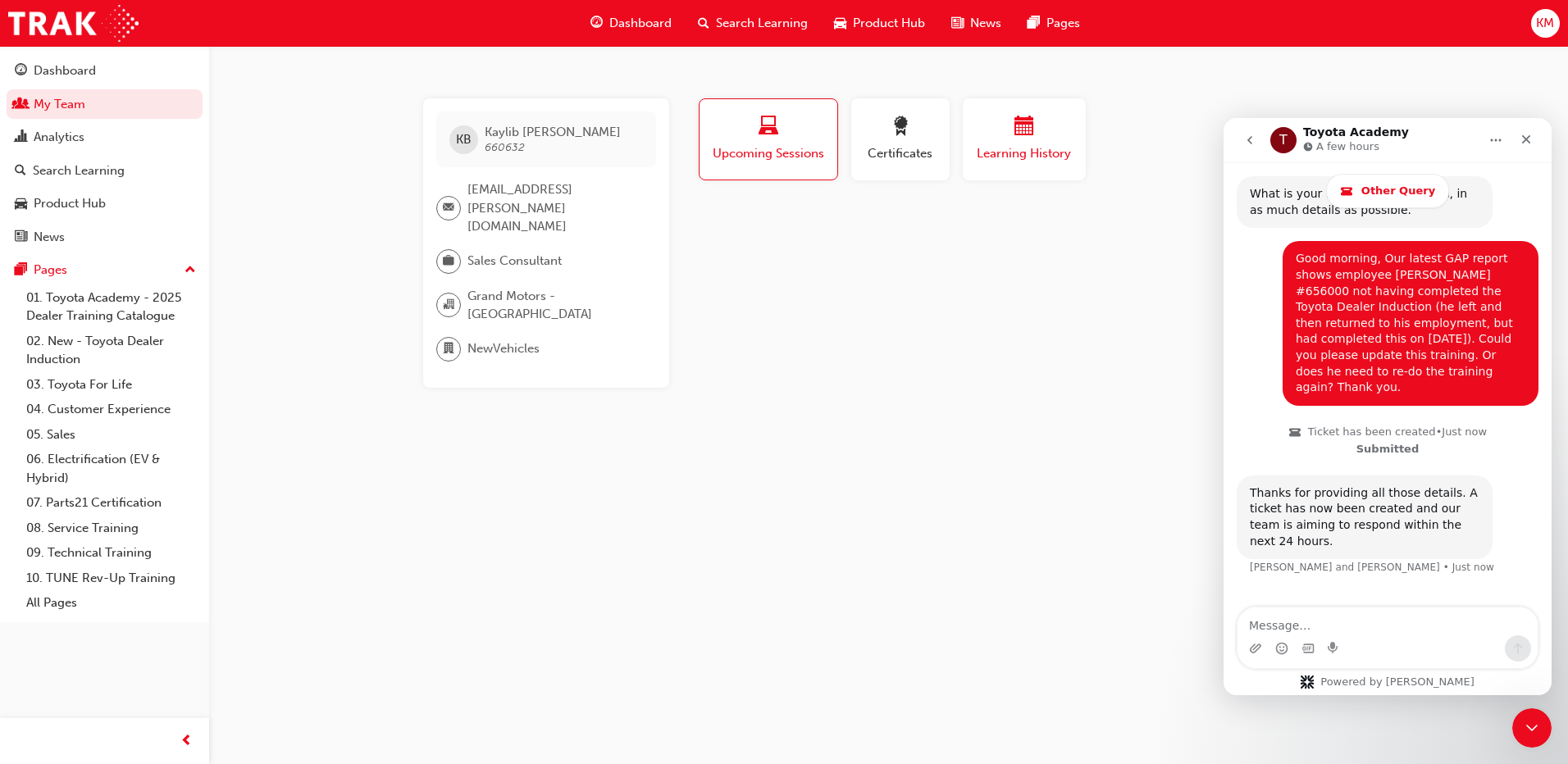
click at [1010, 141] on div "Learning History" at bounding box center [1024, 140] width 98 height 47
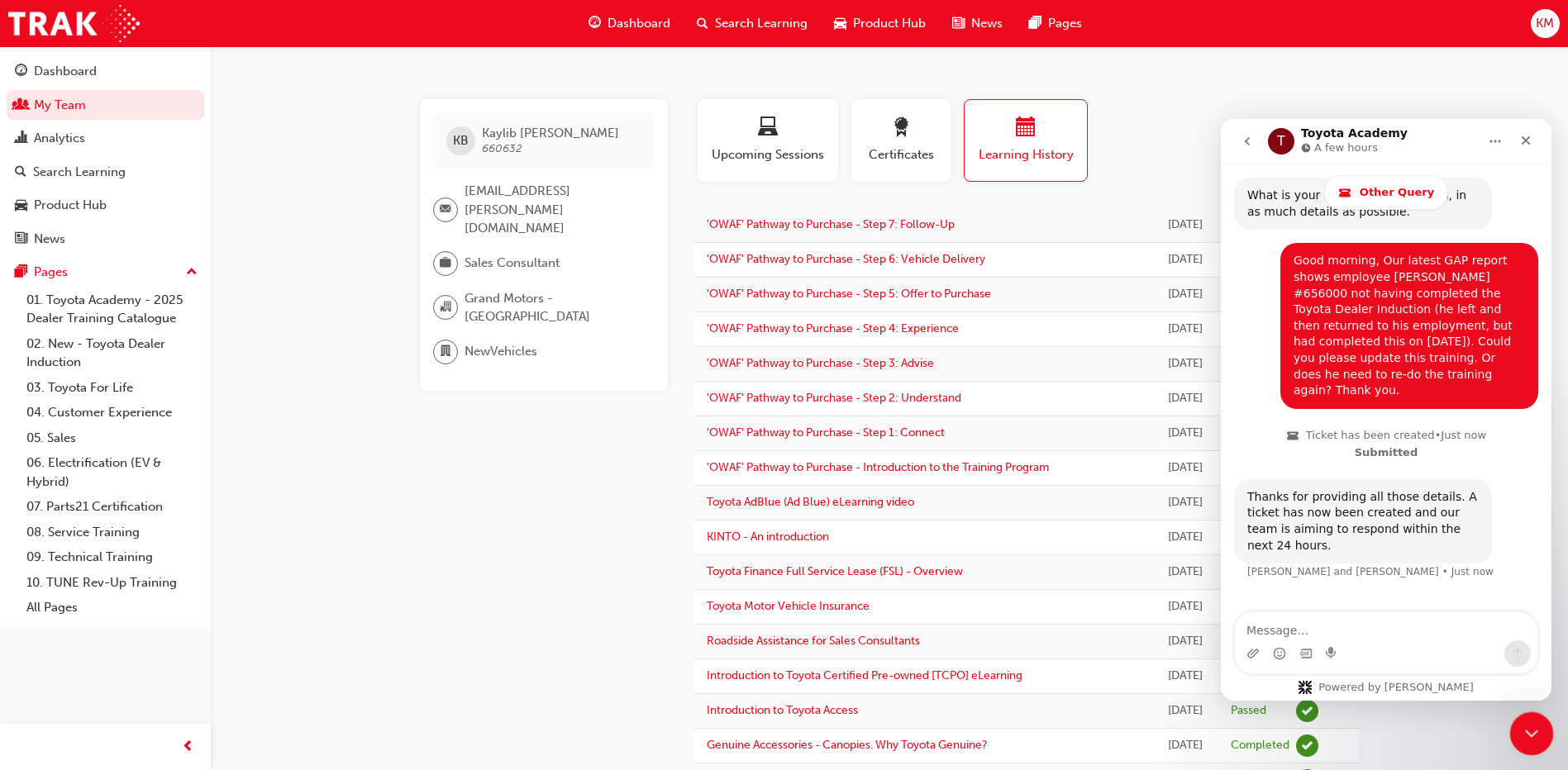
click at [1527, 729] on icon "Close Intercom Messenger" at bounding box center [1528, 730] width 19 height 19
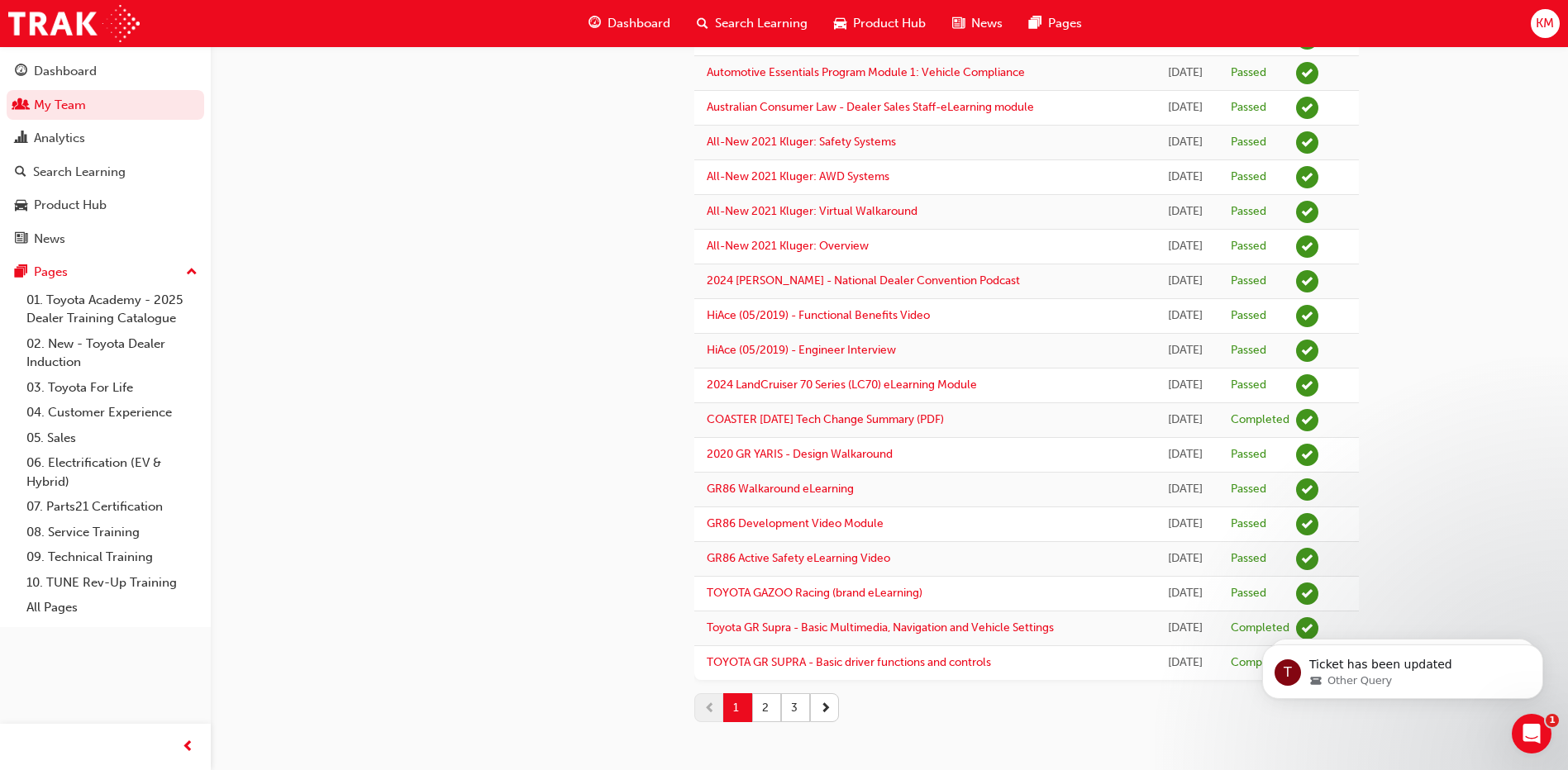
scroll to position [1300, 0]
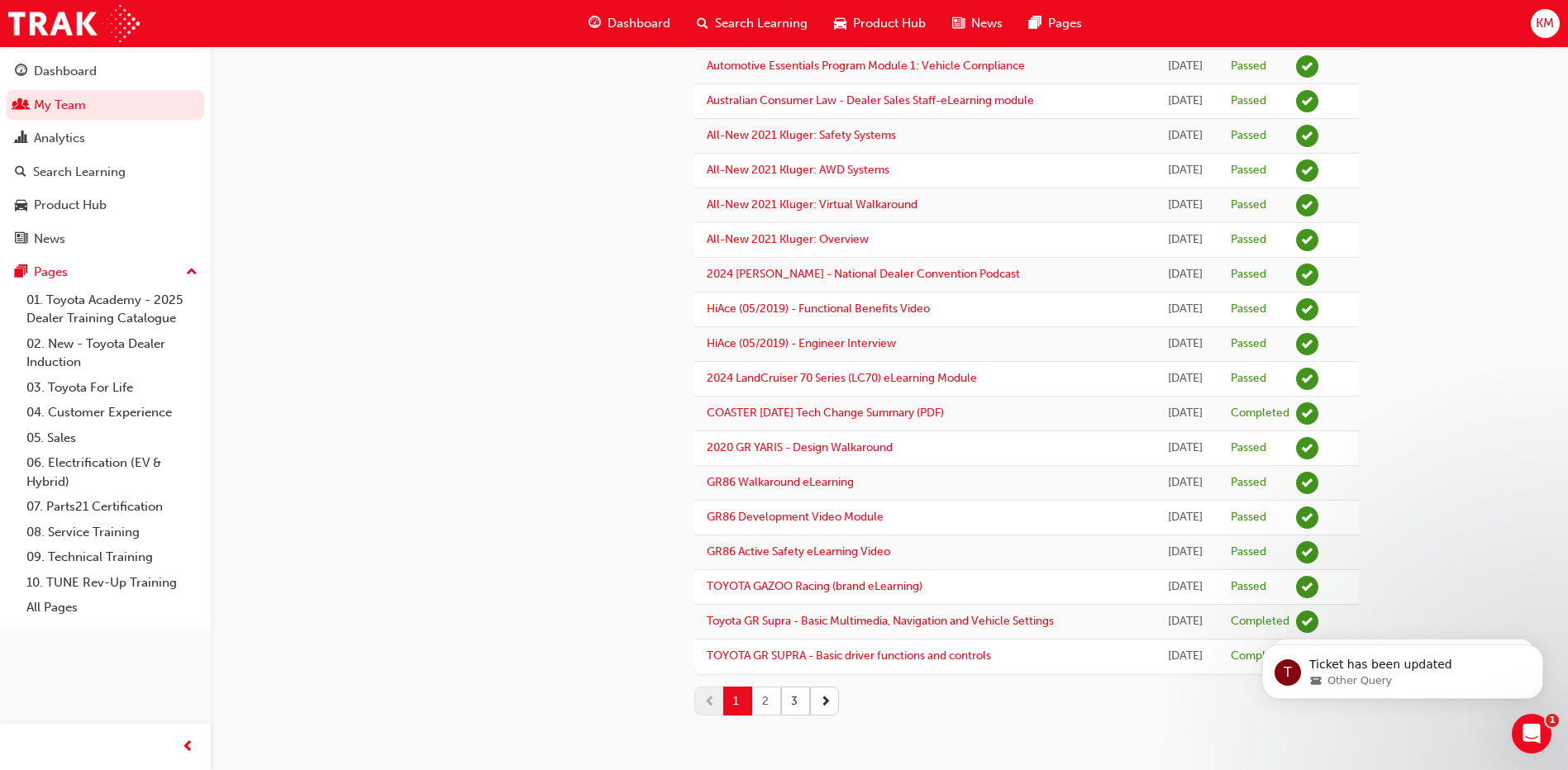
click at [770, 715] on button "2" at bounding box center [766, 701] width 29 height 29
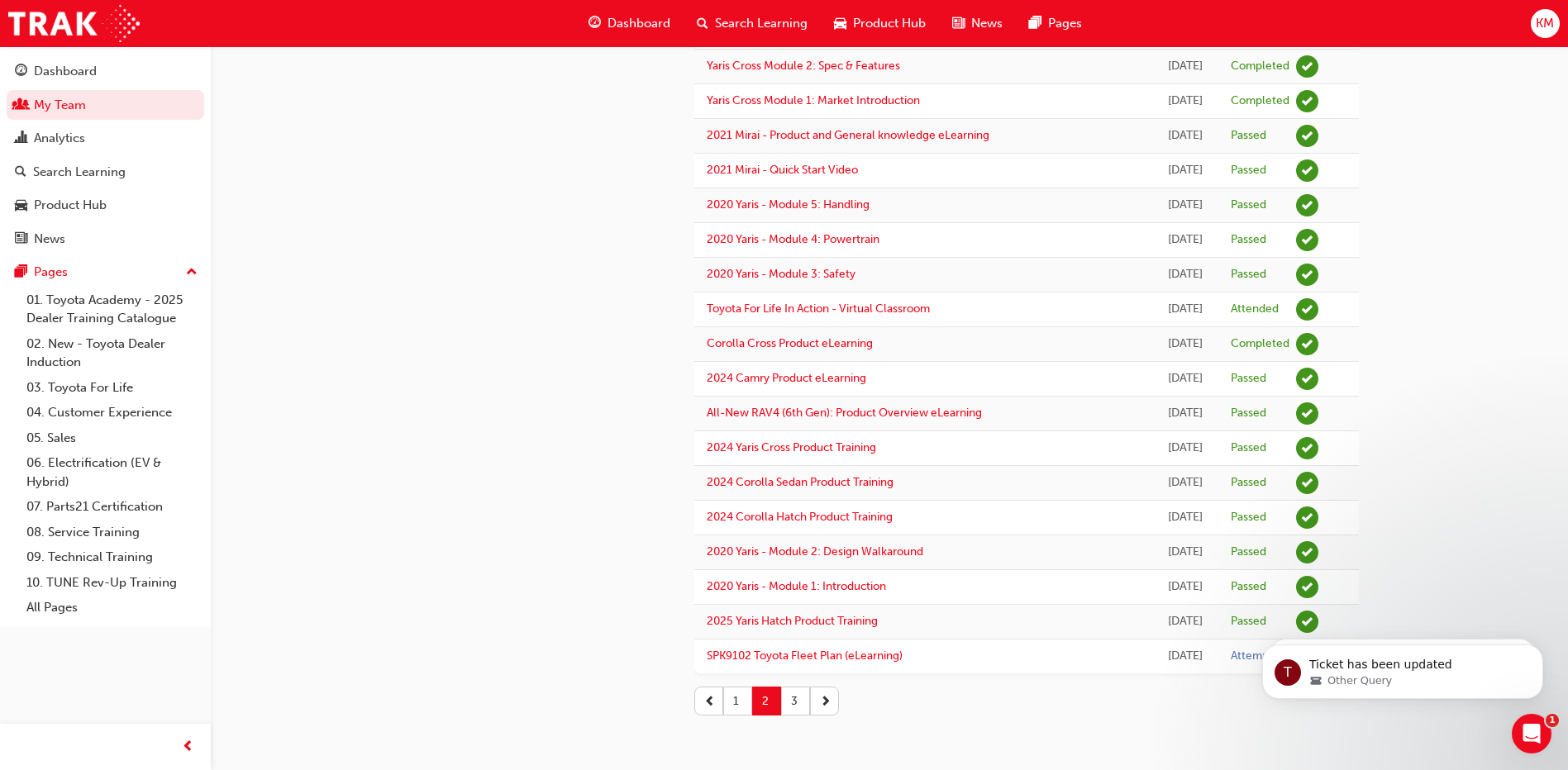
scroll to position [1287, 0]
click at [795, 661] on link "SPK9102 Toyota Fleet Plan (eLearning)" at bounding box center [805, 655] width 196 height 14
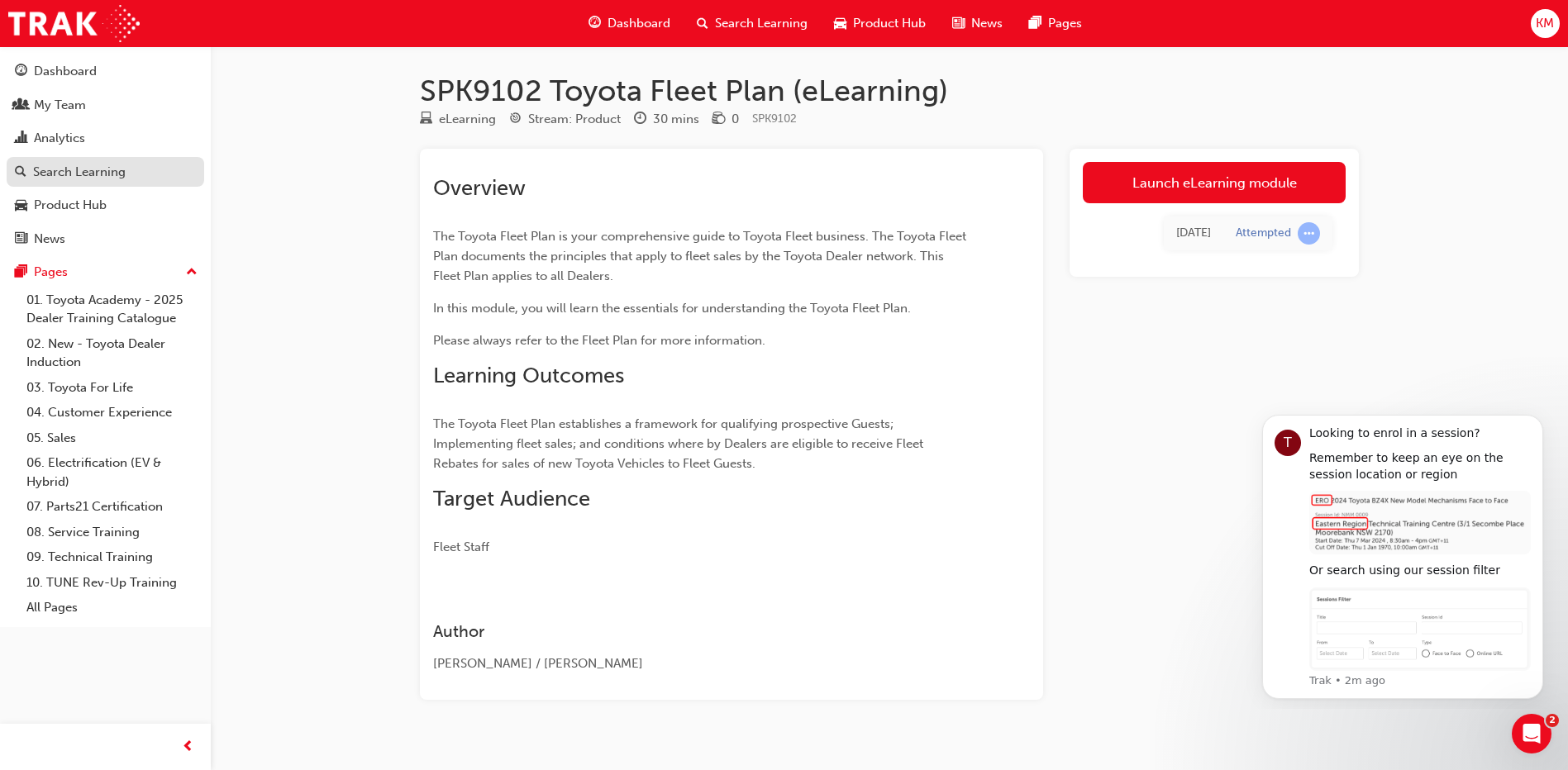
click at [68, 164] on div "Search Learning" at bounding box center [79, 172] width 92 height 19
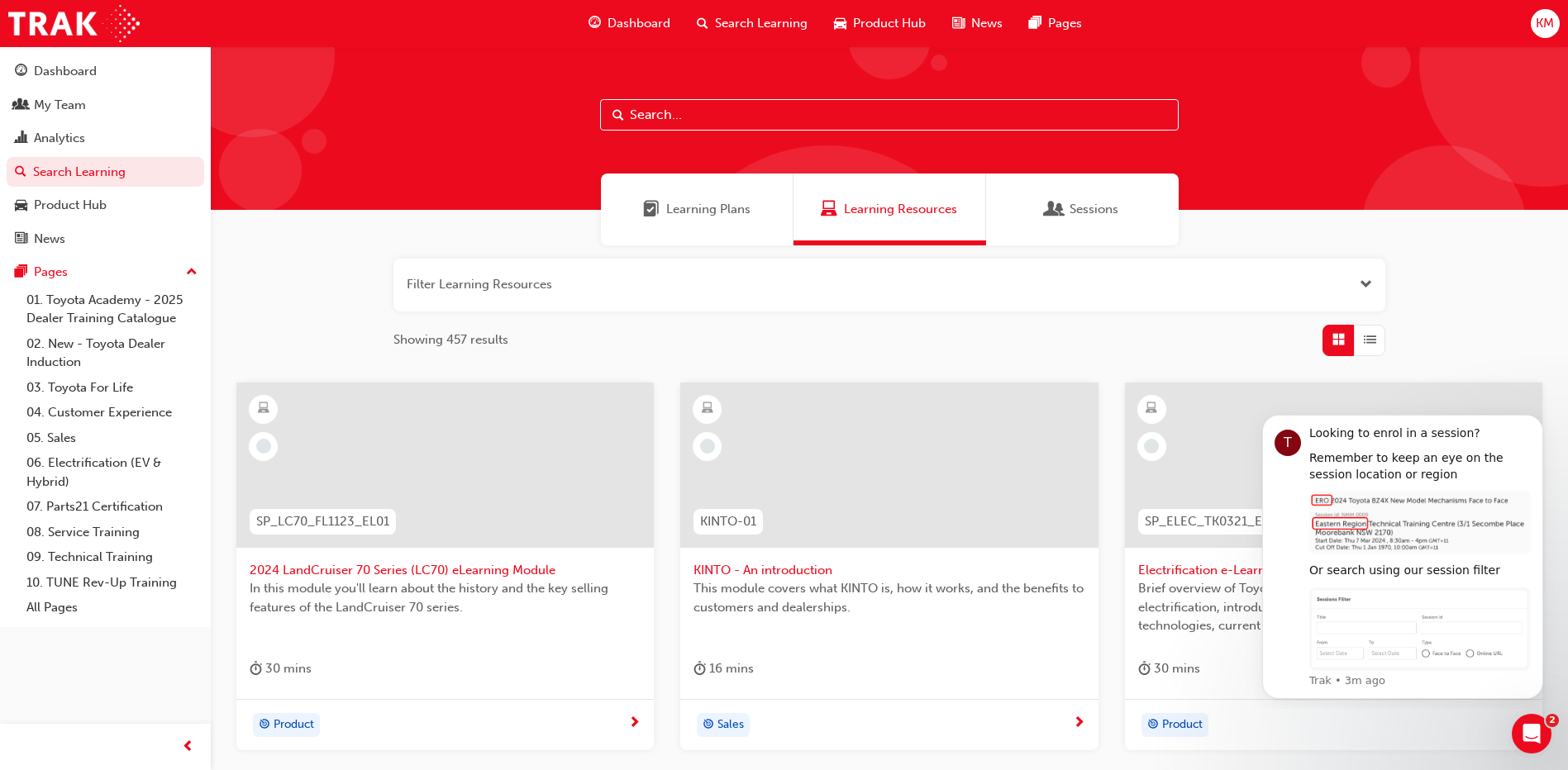
click at [885, 208] on span "Learning Resources" at bounding box center [901, 210] width 113 height 19
click at [737, 14] on span "Search Learning" at bounding box center [760, 24] width 92 height 19
click at [101, 385] on link "03. Toyota For Life" at bounding box center [112, 388] width 184 height 25
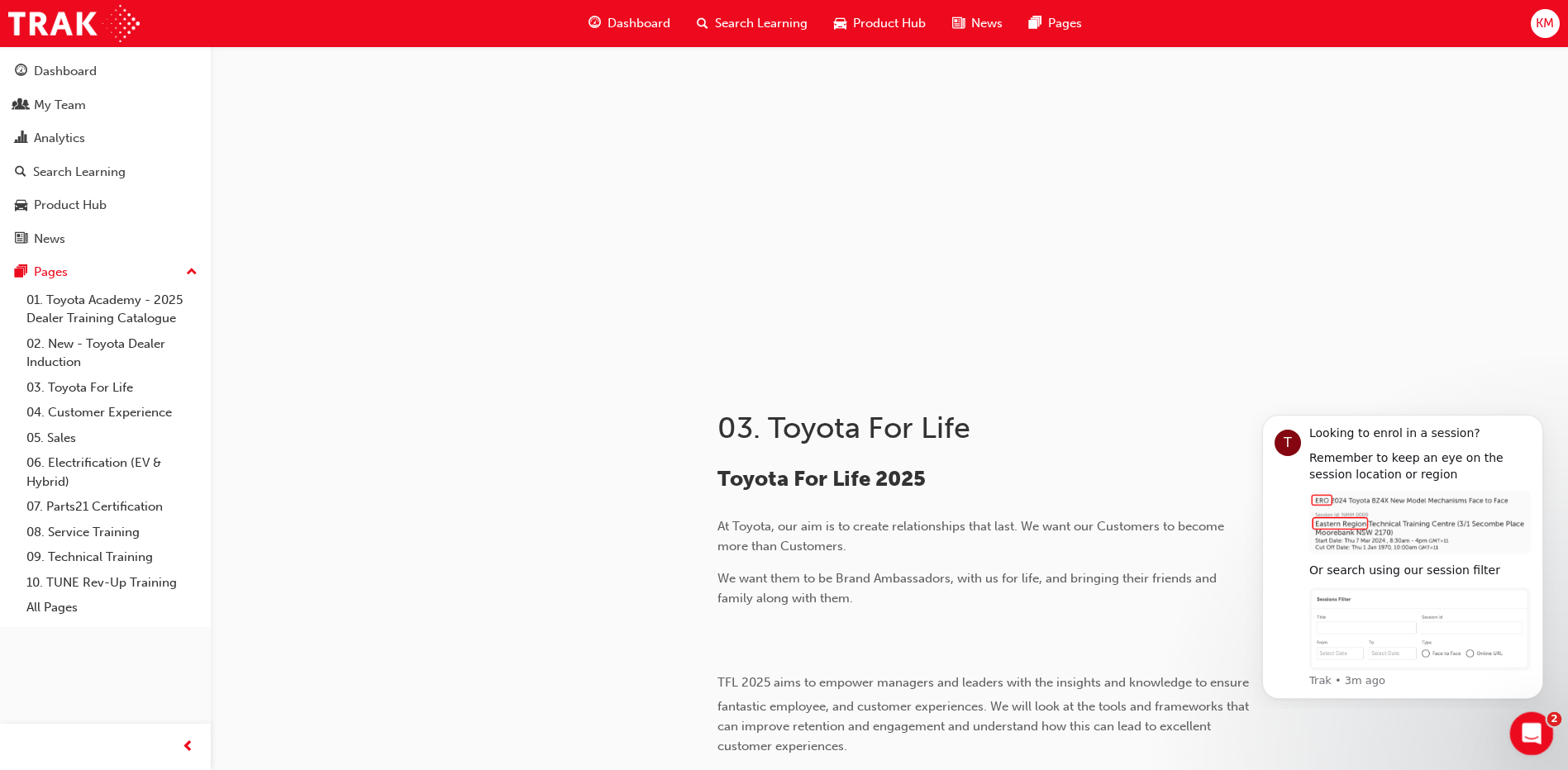
click at [1530, 733] on icon "Open Intercom Messenger" at bounding box center [1529, 731] width 12 height 14
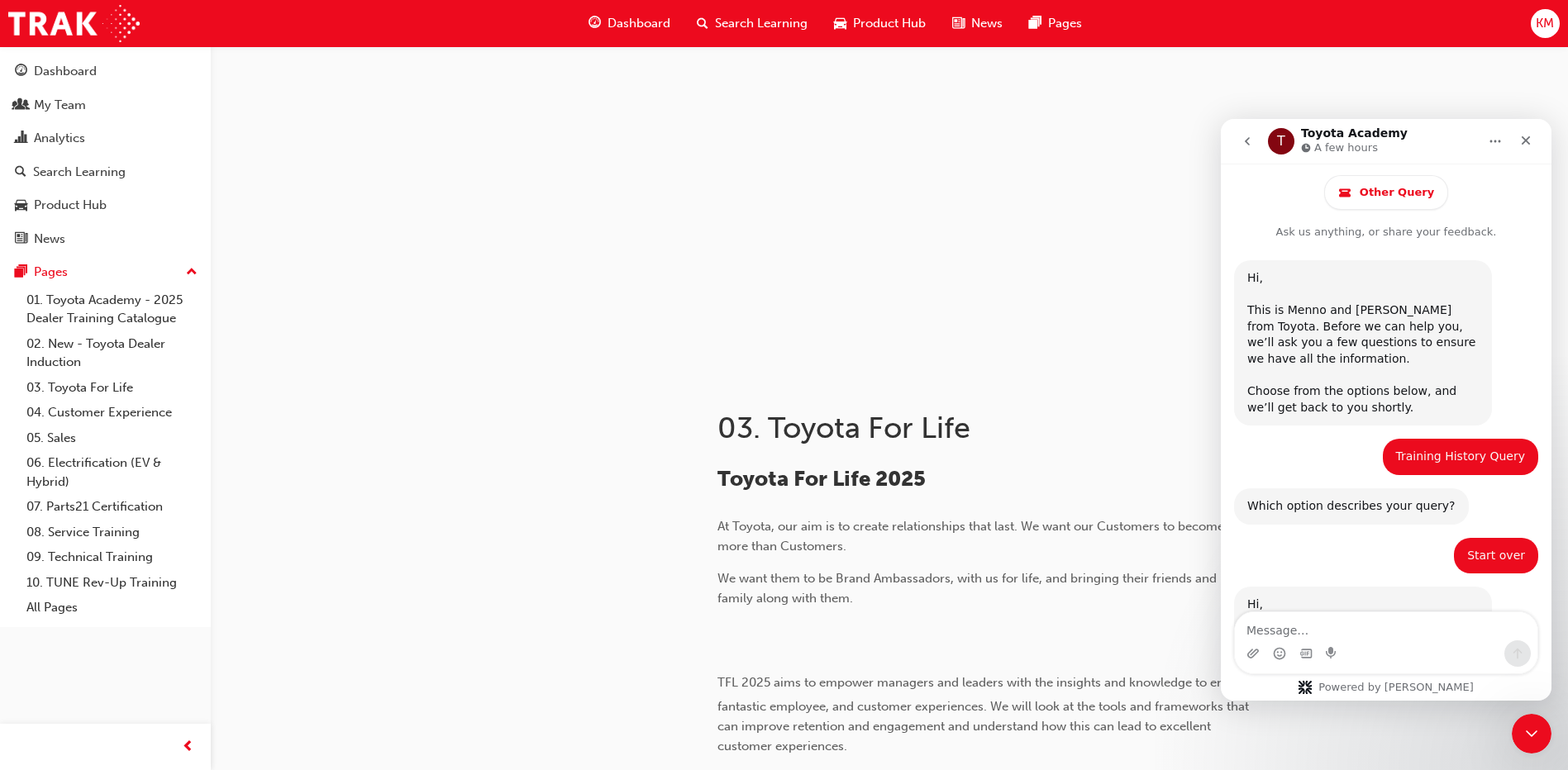
scroll to position [751, 0]
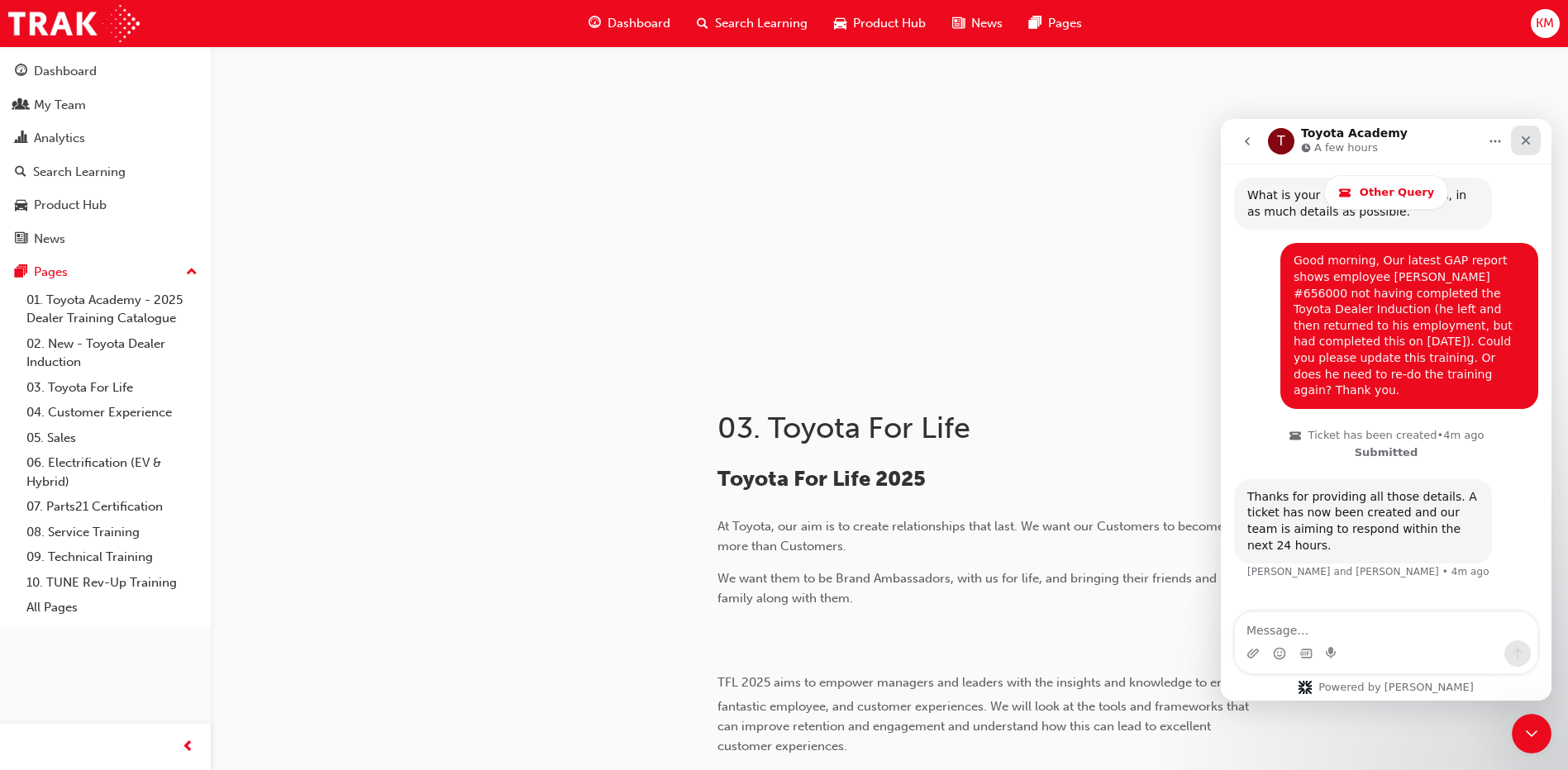
click at [1527, 143] on icon "Close" at bounding box center [1526, 140] width 9 height 9
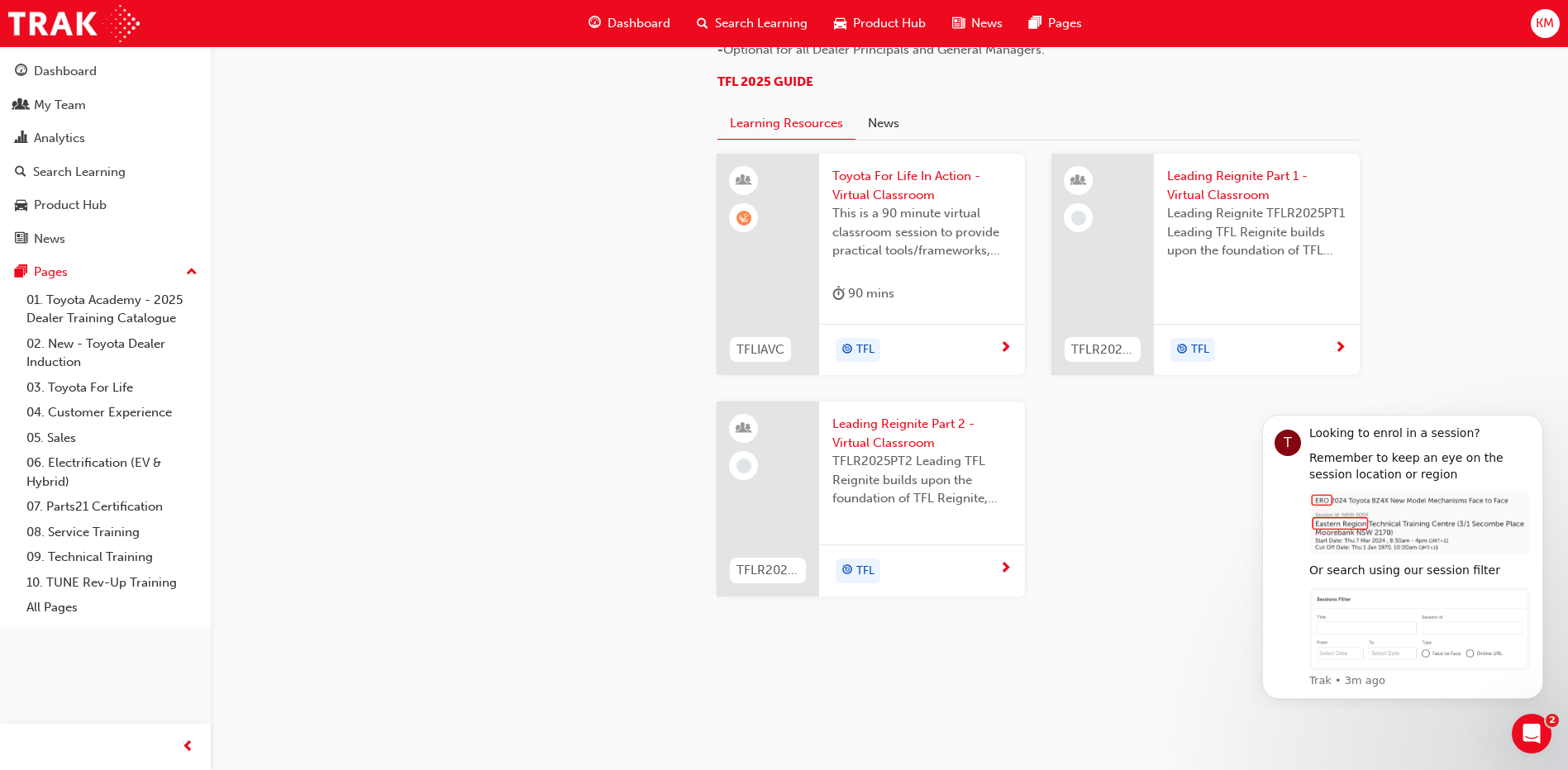
scroll to position [1739, 0]
click at [1190, 185] on span "Leading Reignite Part 1 - Virtual Classroom" at bounding box center [1257, 185] width 179 height 37
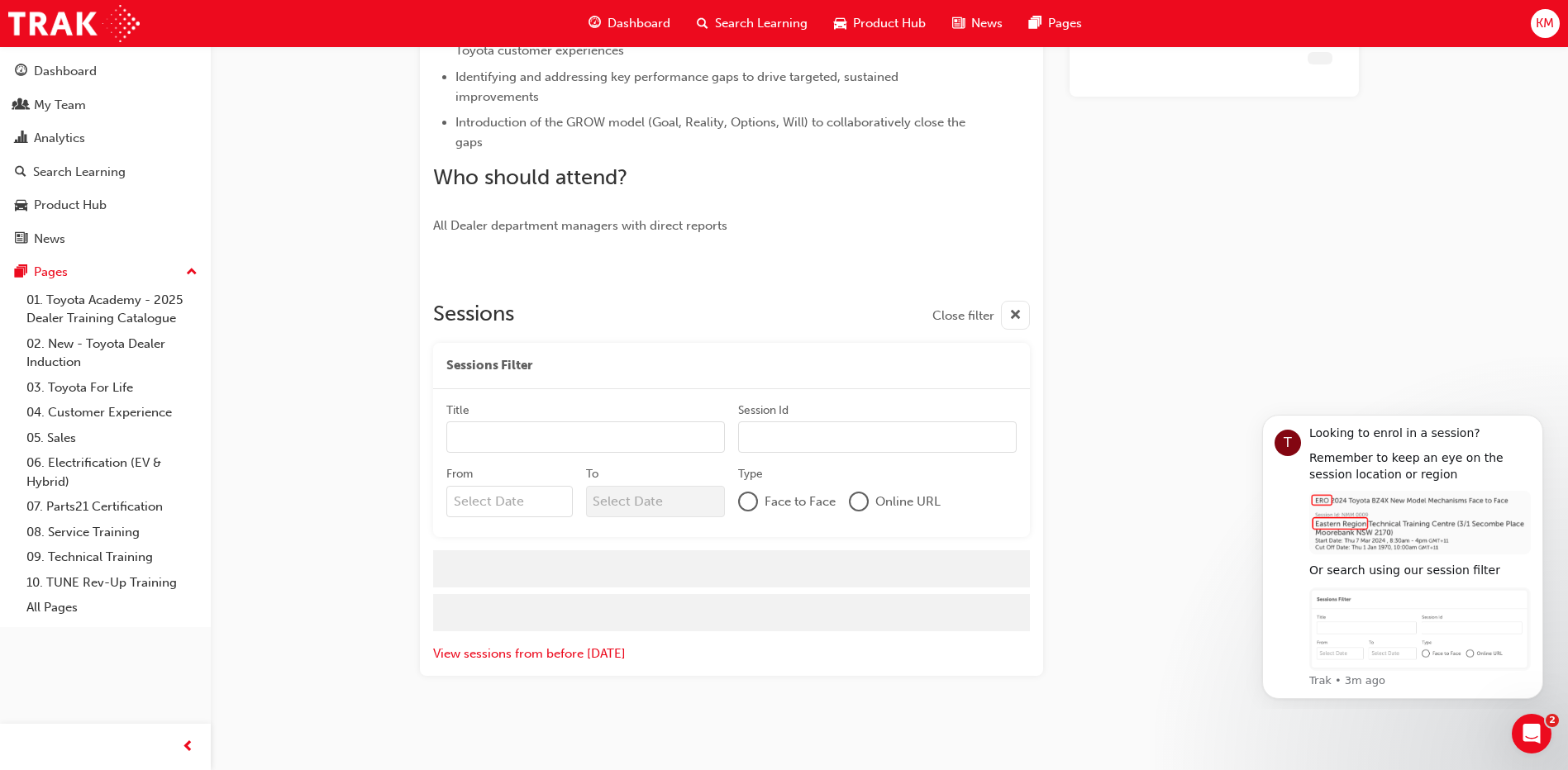
scroll to position [460, 0]
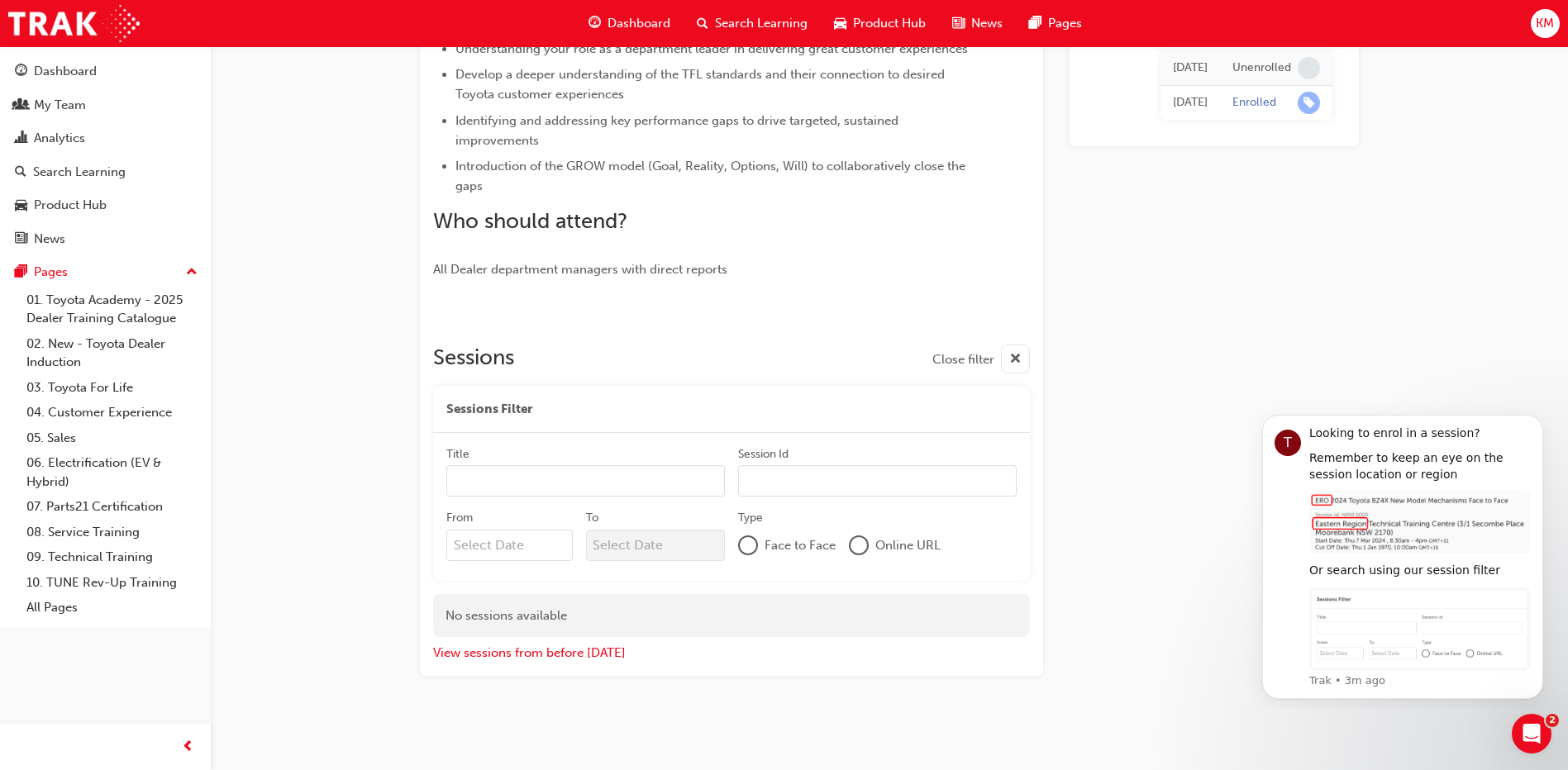
click at [1015, 359] on span "cross-icon" at bounding box center [1015, 359] width 13 height 20
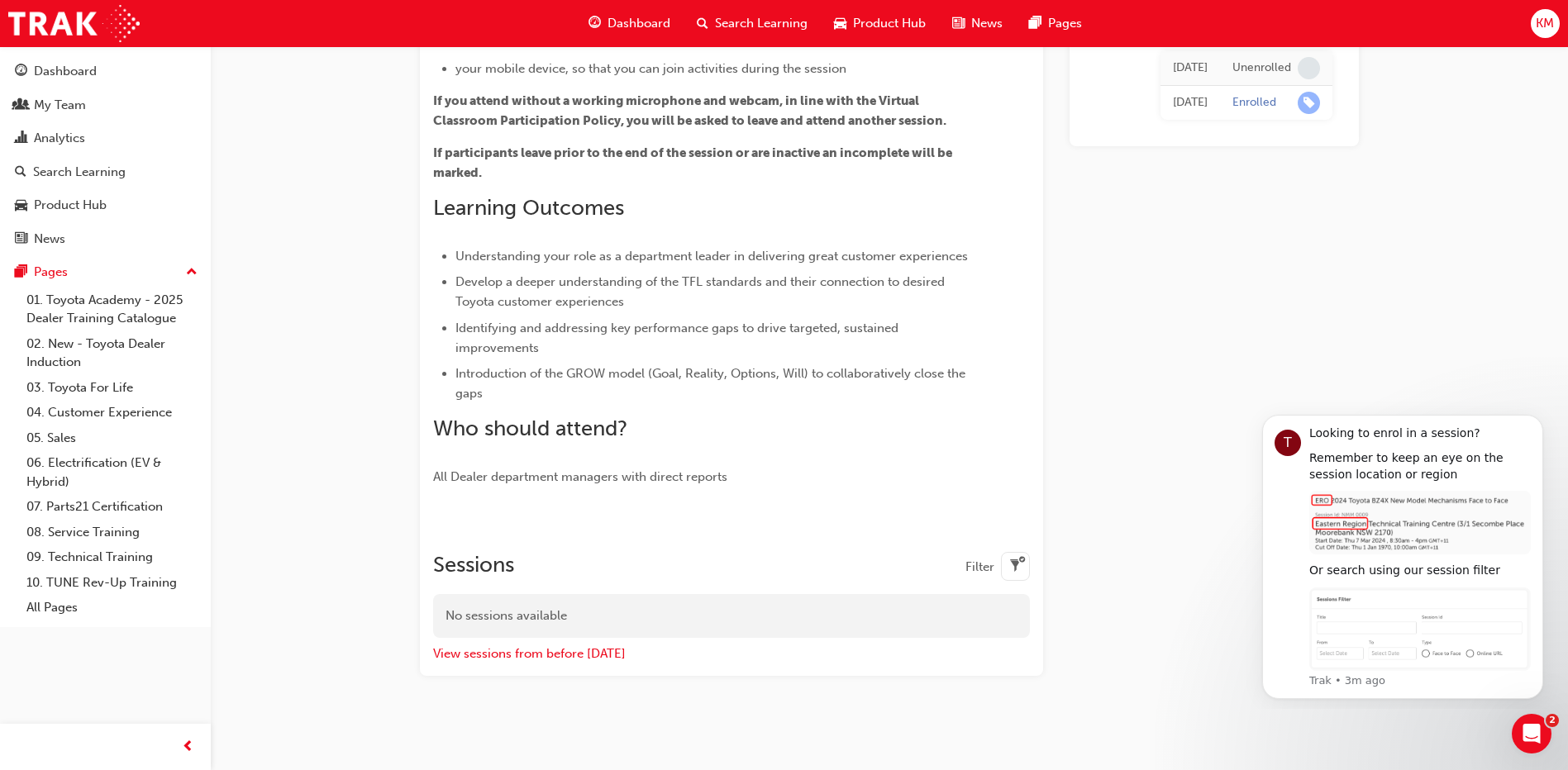
scroll to position [0, 0]
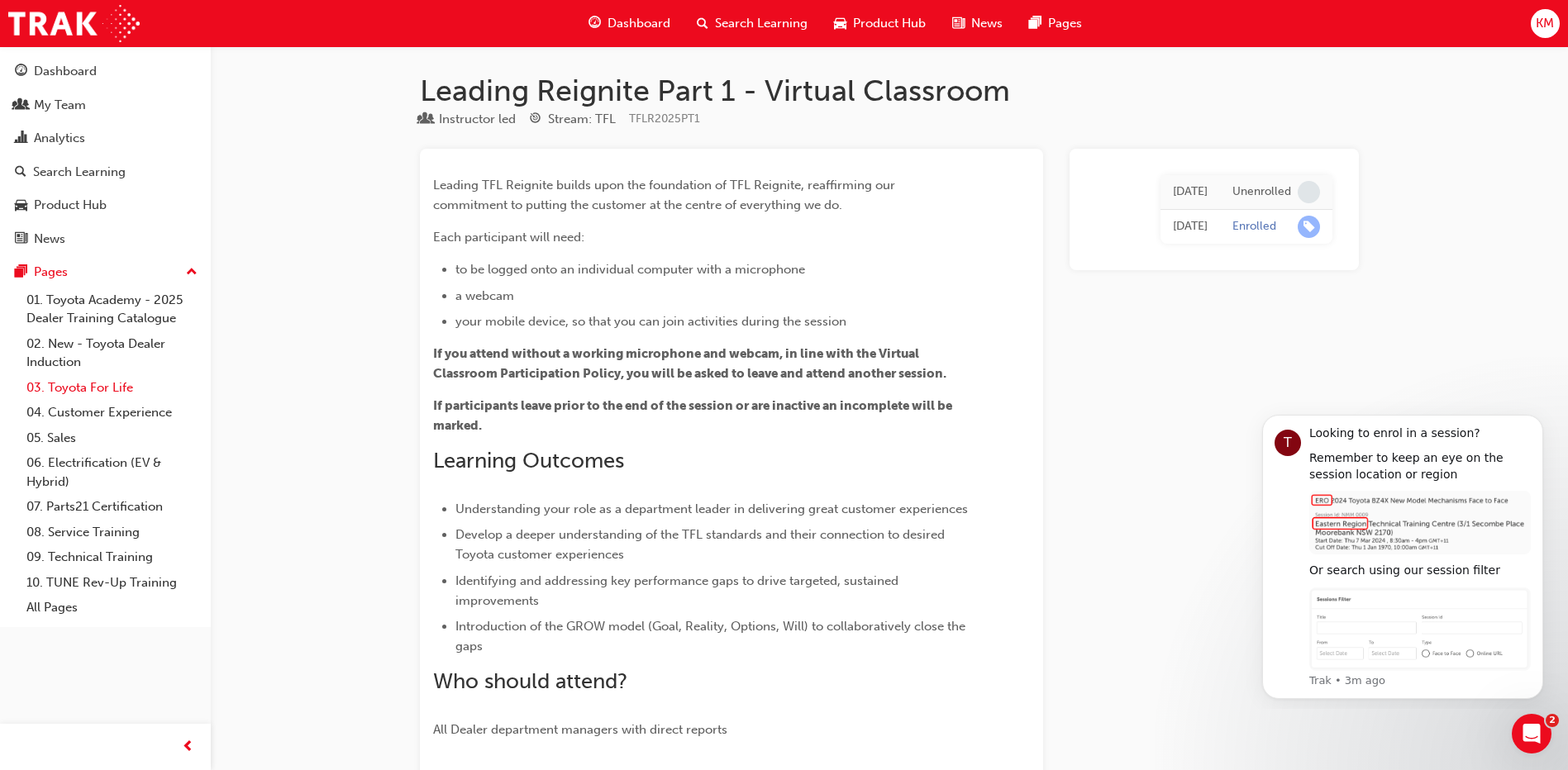
click at [101, 382] on link "03. Toyota For Life" at bounding box center [112, 388] width 184 height 25
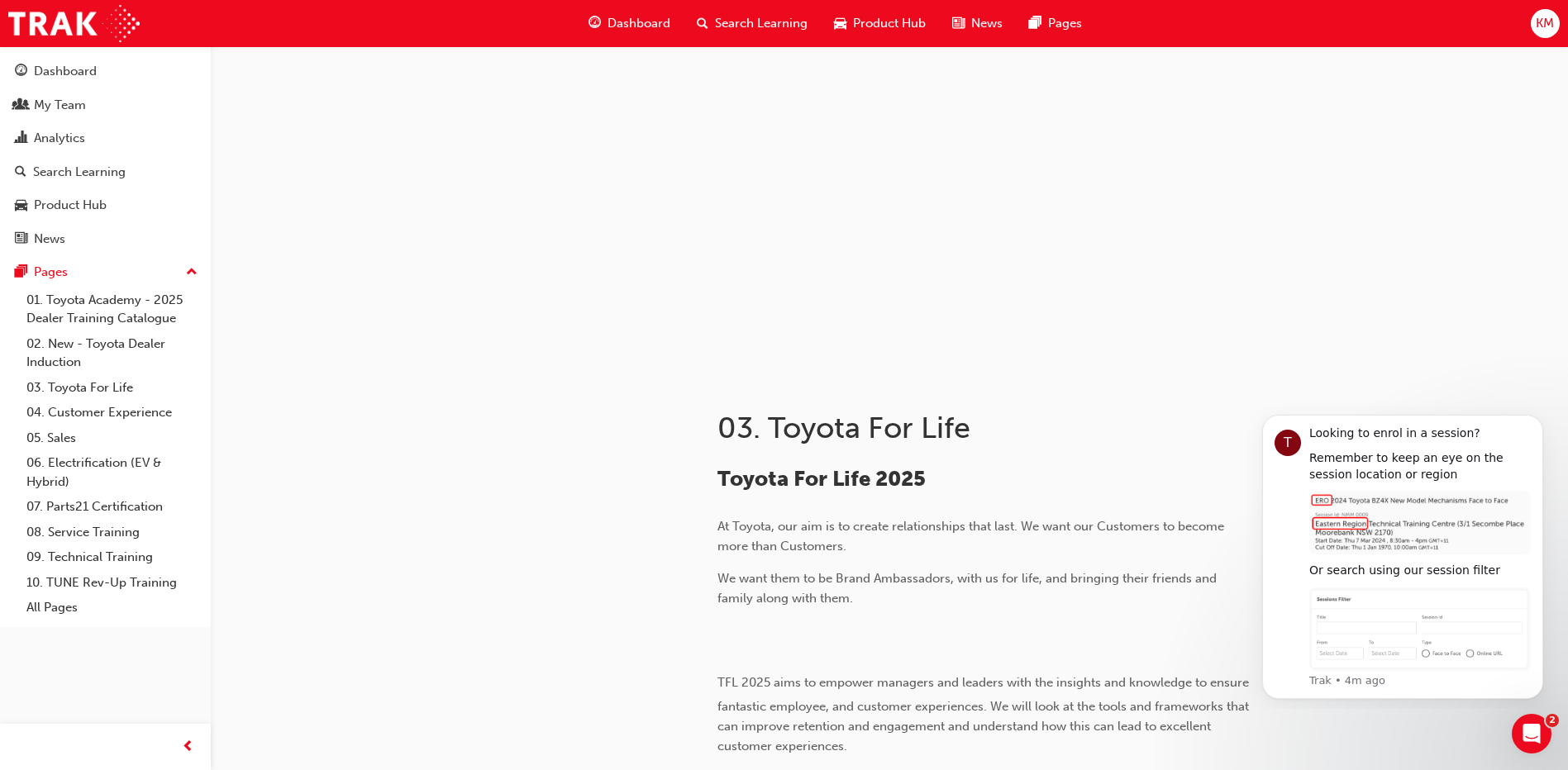
scroll to position [83, 0]
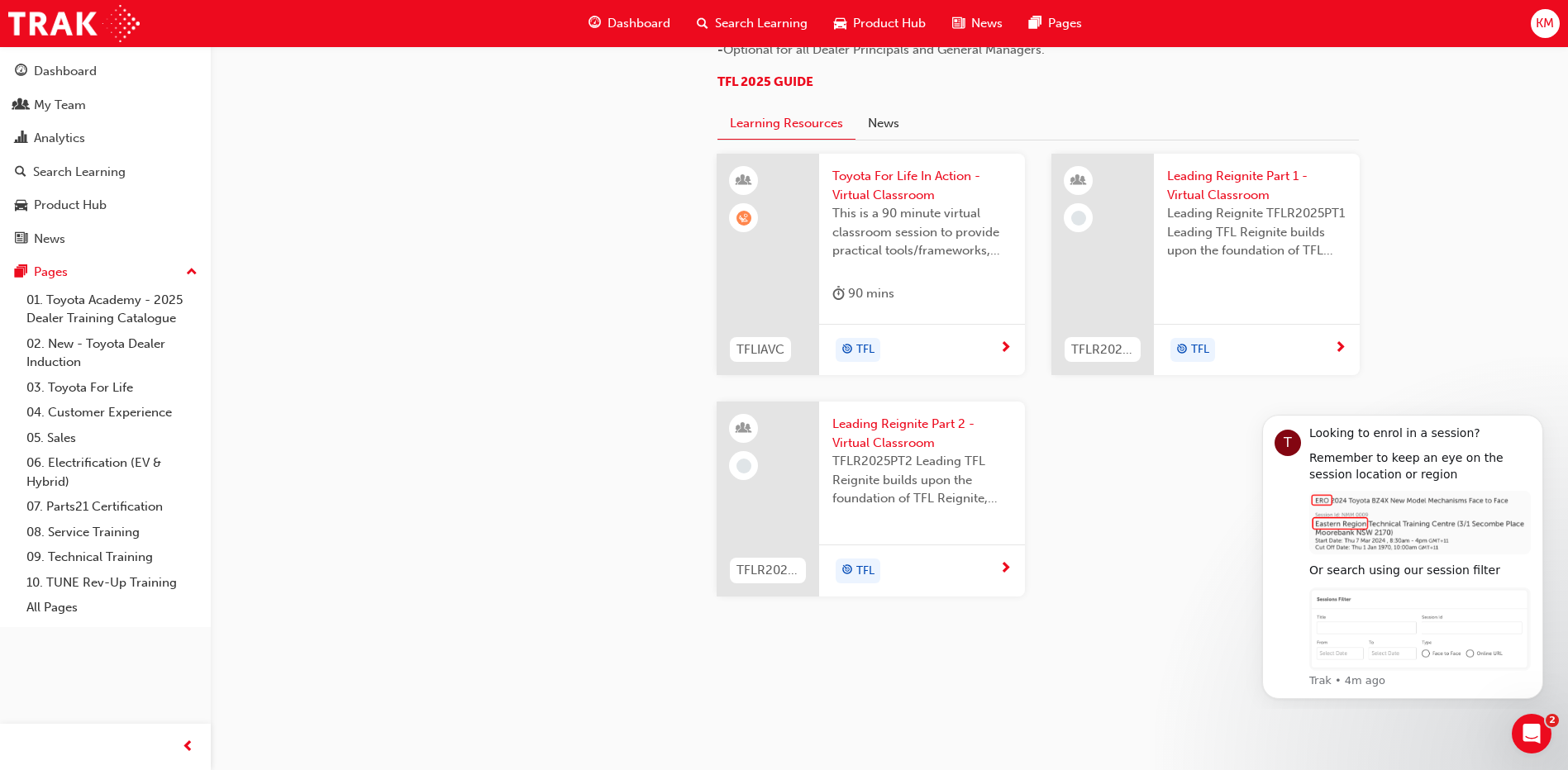
click at [884, 204] on span "Toyota For Life In Action - Virtual Classroom" at bounding box center [922, 185] width 179 height 37
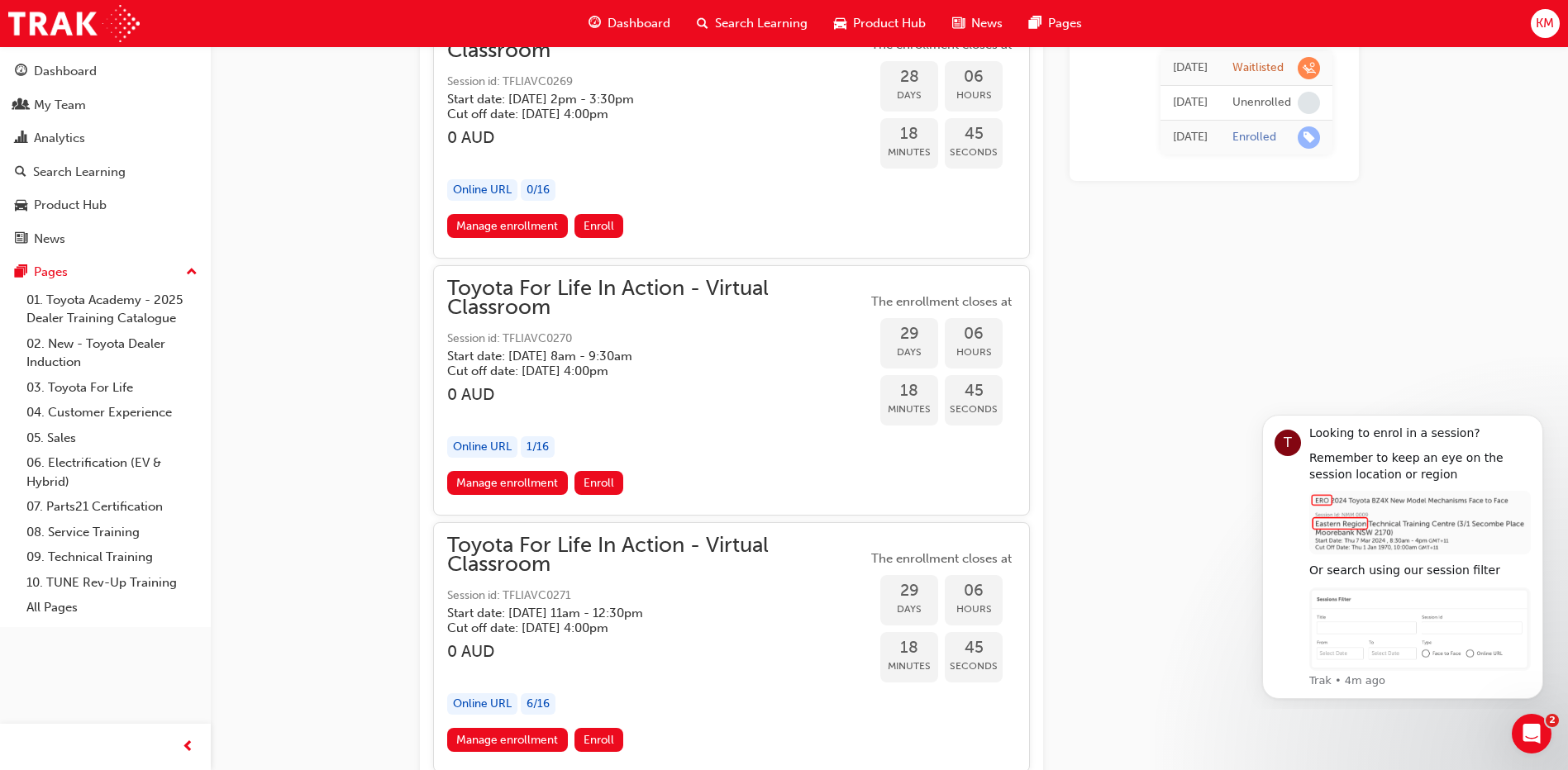
scroll to position [16962, 0]
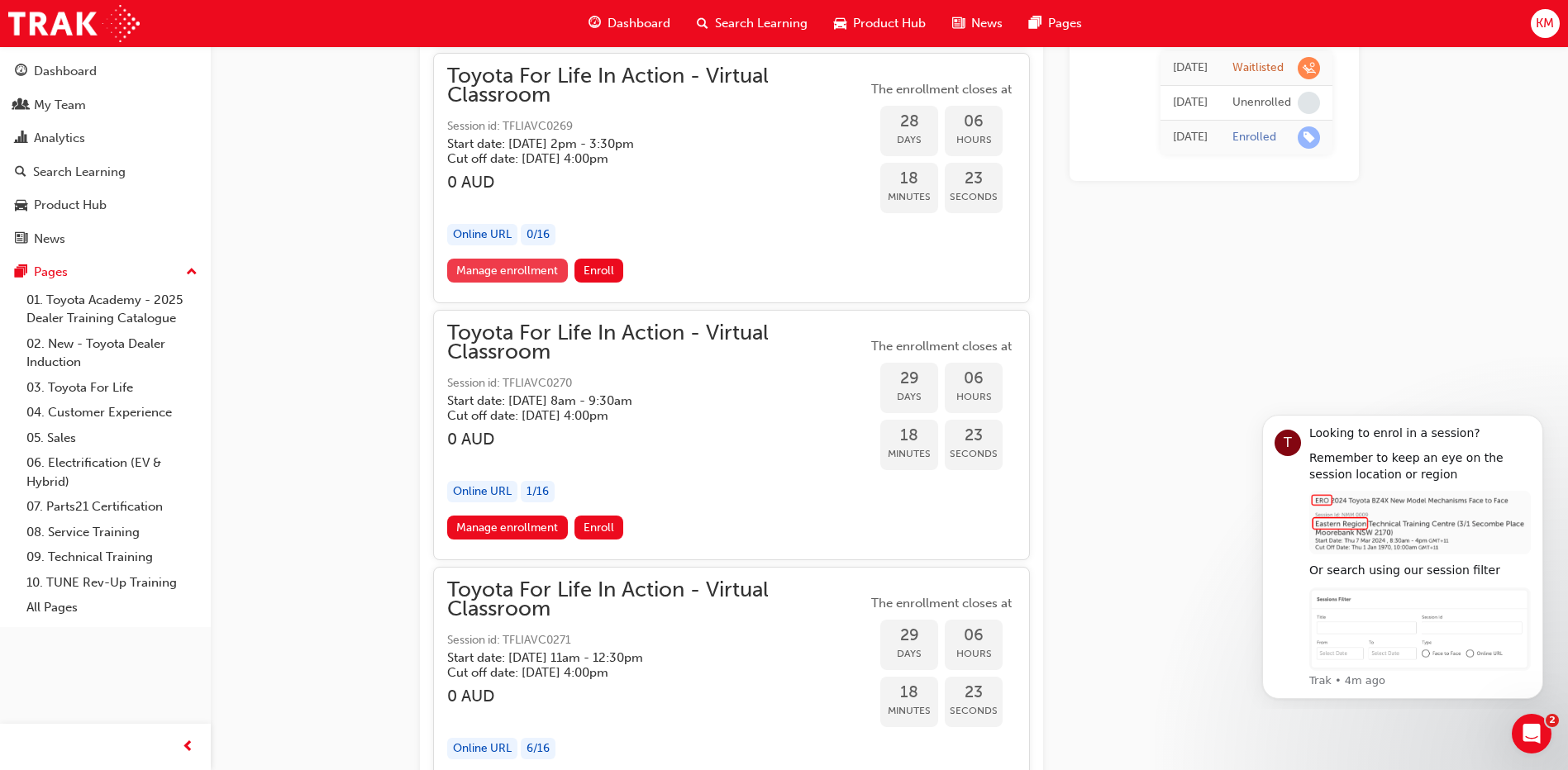
click at [549, 268] on link "Manage enrollment" at bounding box center [507, 270] width 121 height 24
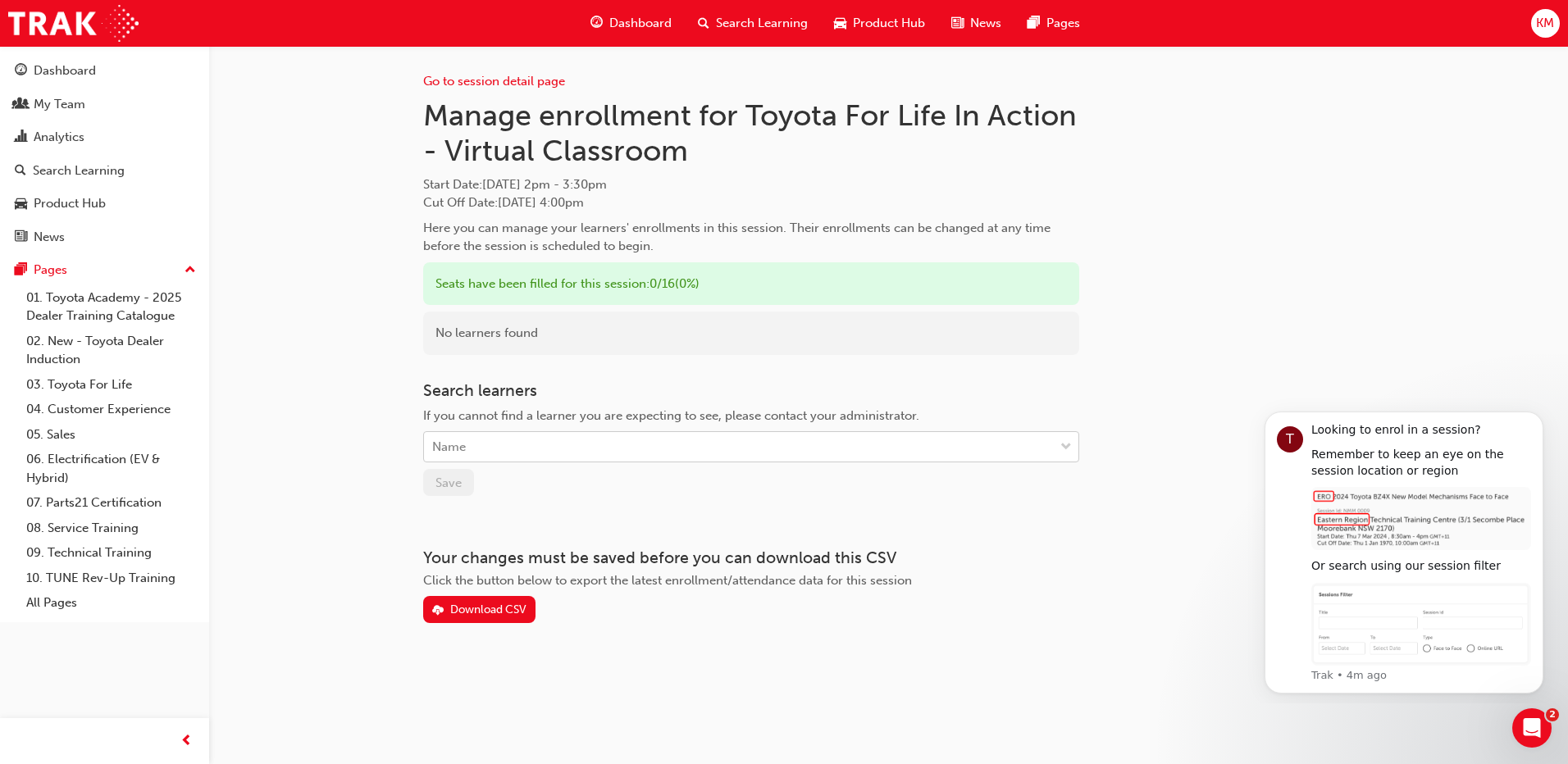
click at [484, 446] on div "Name" at bounding box center [738, 447] width 630 height 29
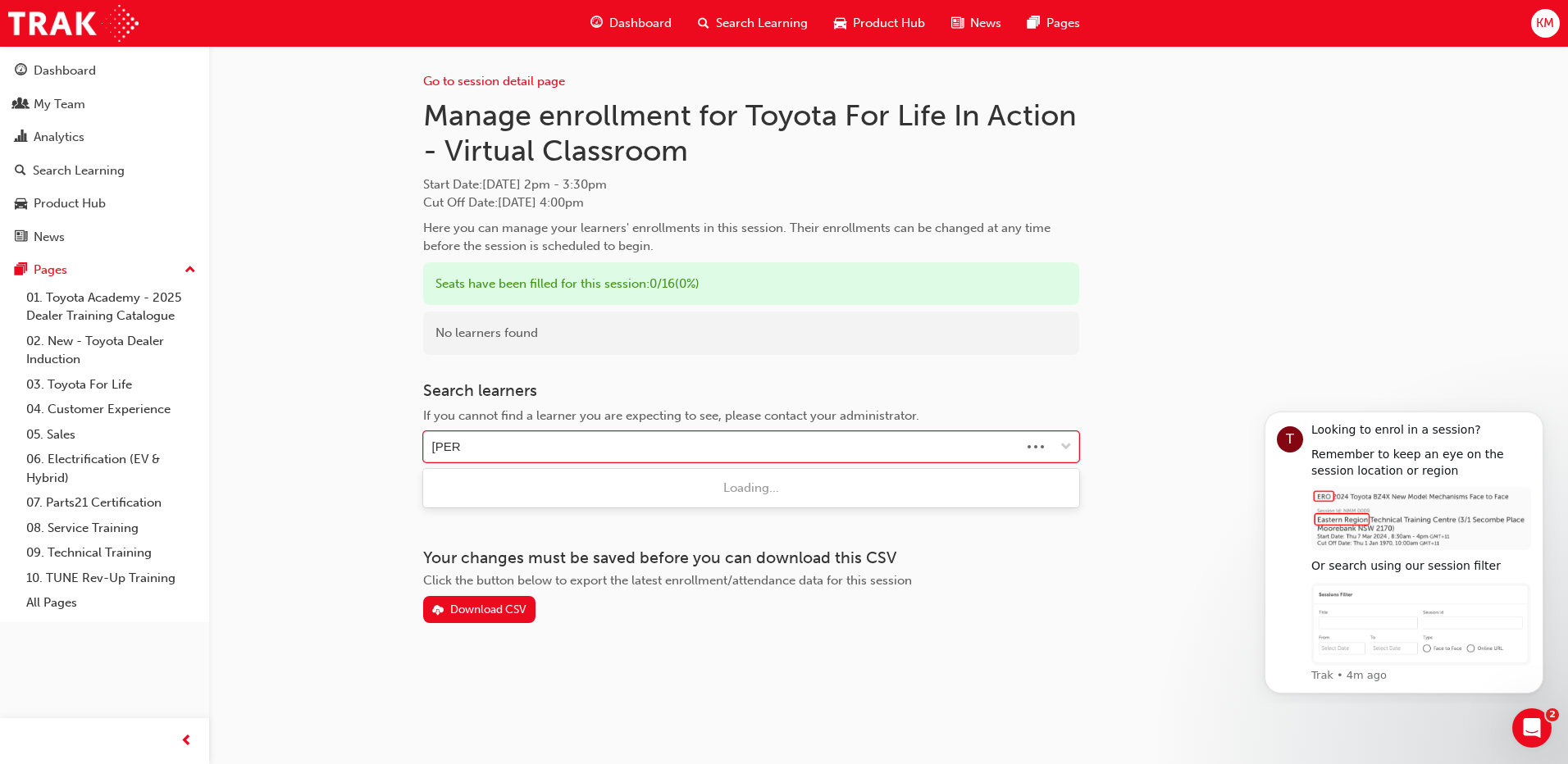
type input "robins"
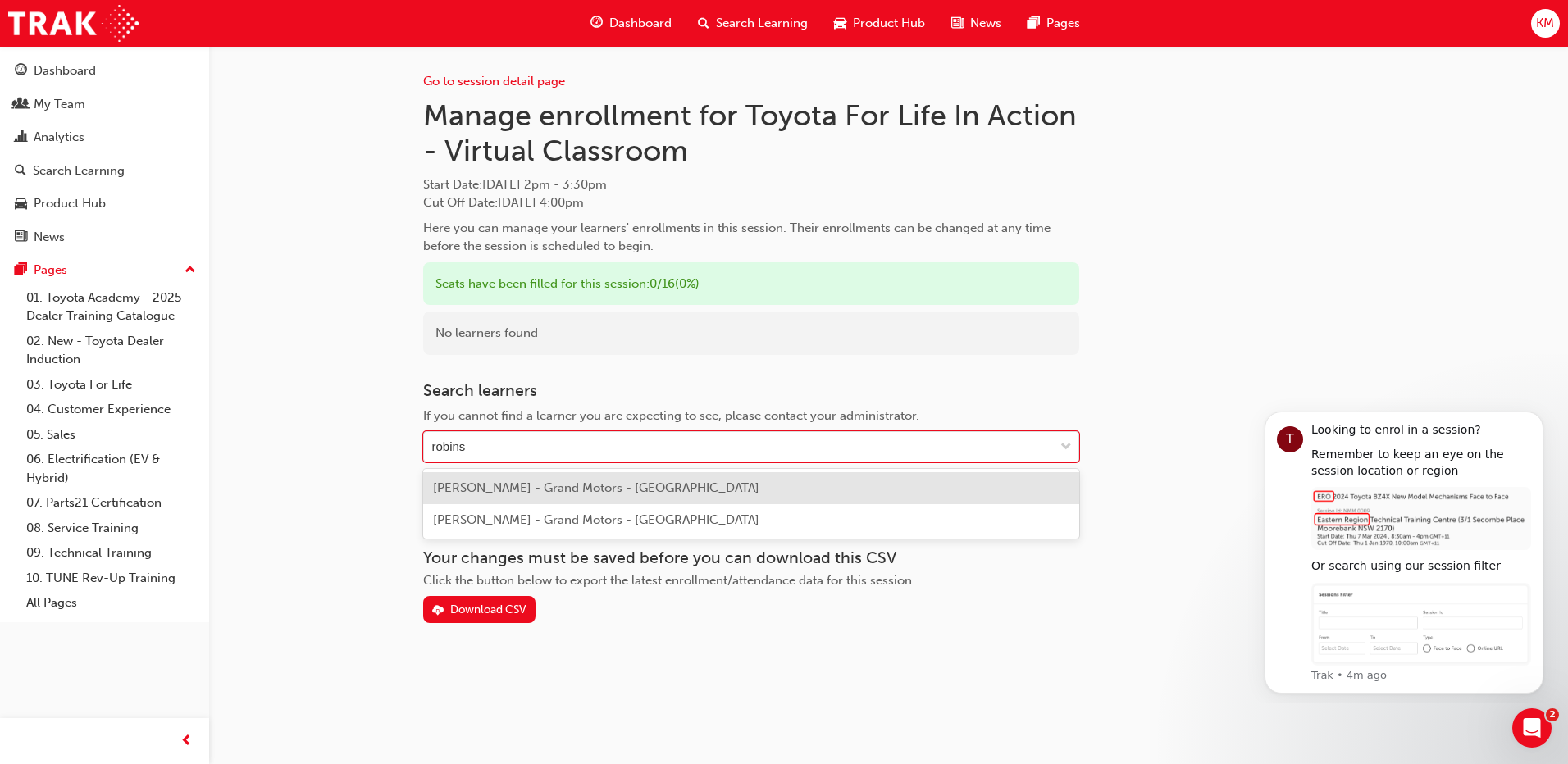
click at [497, 489] on span "[PERSON_NAME] - Grand Motors - [GEOGRAPHIC_DATA]" at bounding box center [596, 488] width 326 height 15
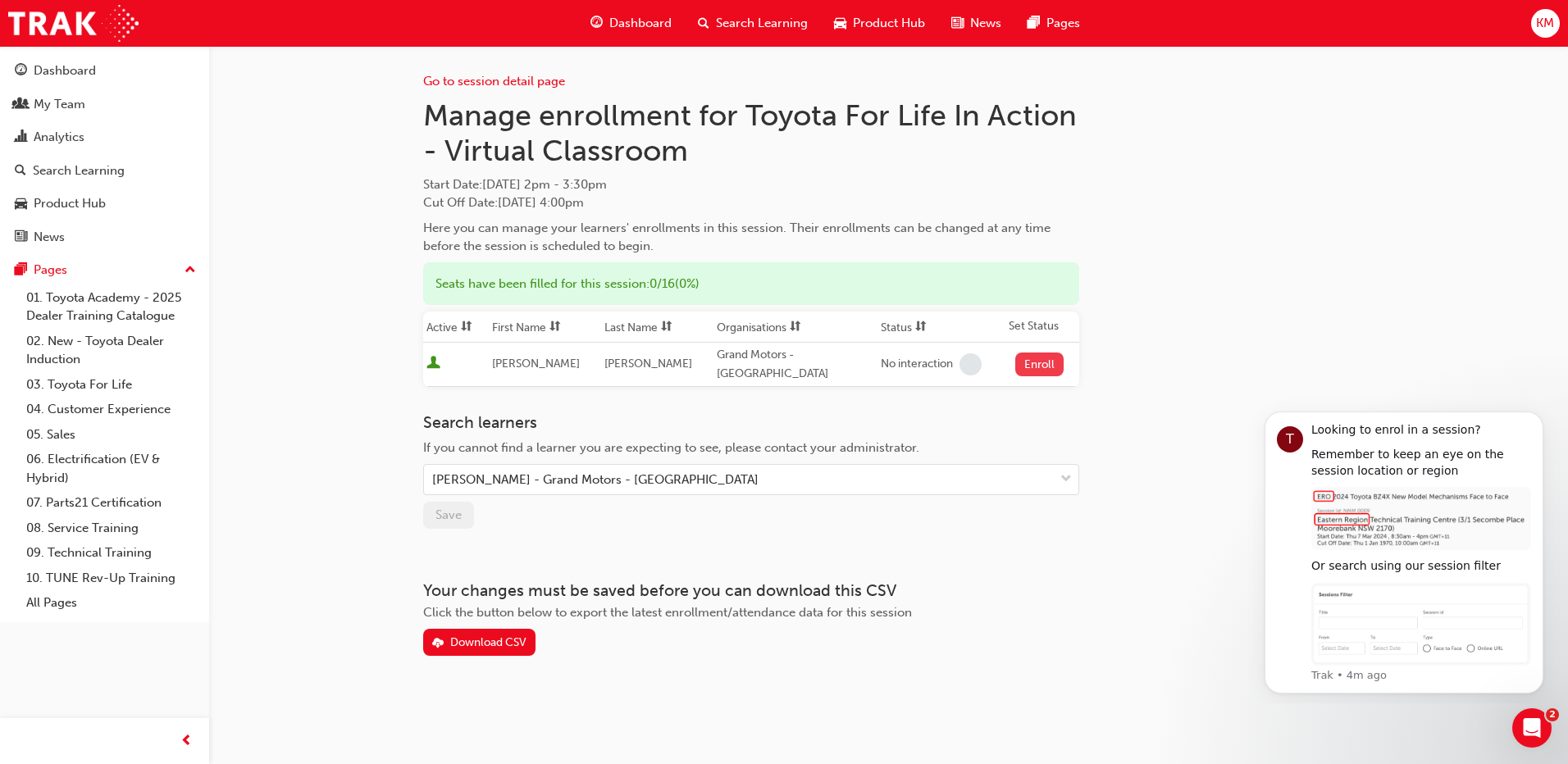
click at [1045, 354] on button "Enroll" at bounding box center [1039, 364] width 49 height 23
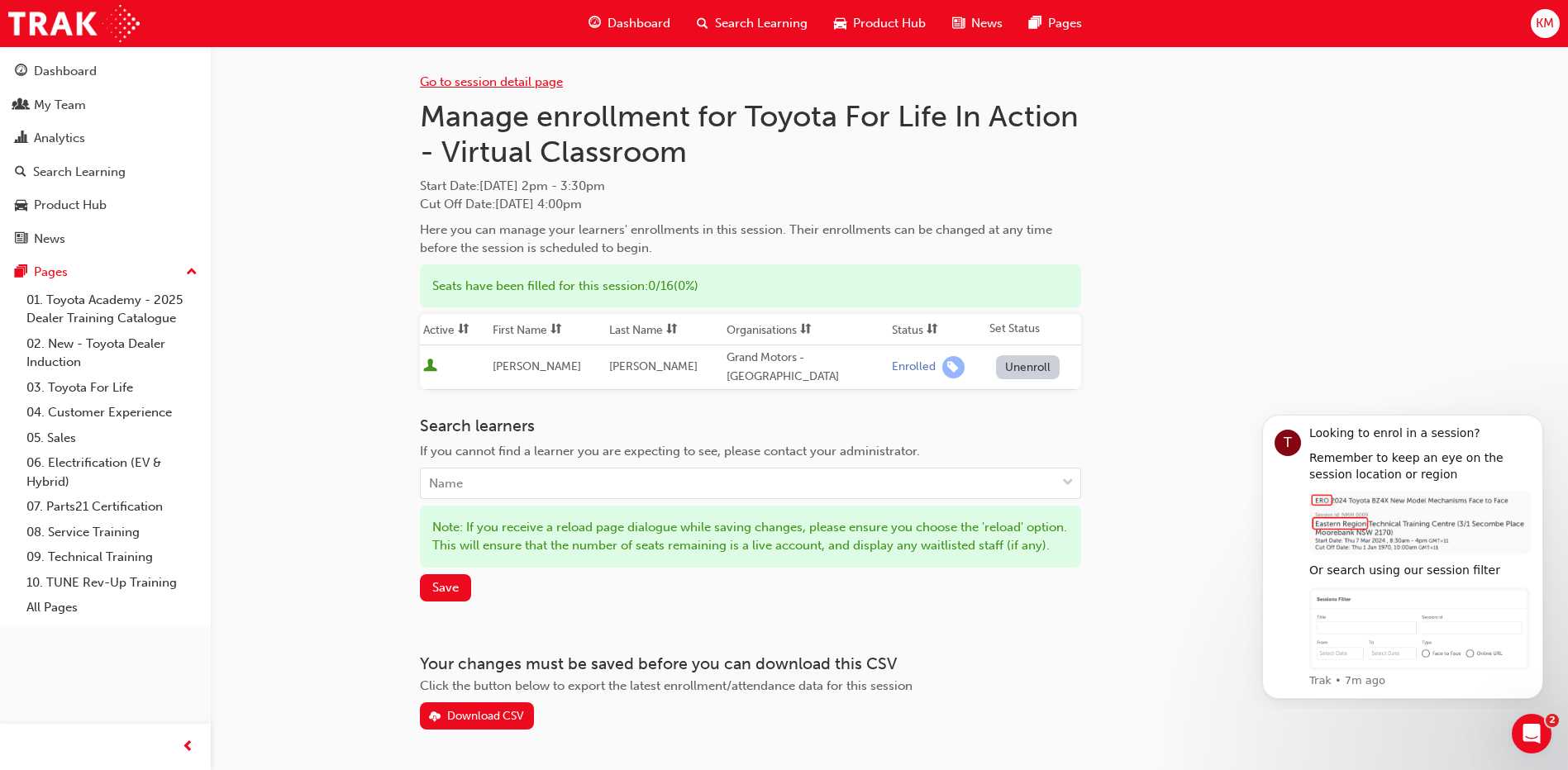
click at [458, 75] on link "Go to session detail page" at bounding box center [491, 82] width 143 height 15
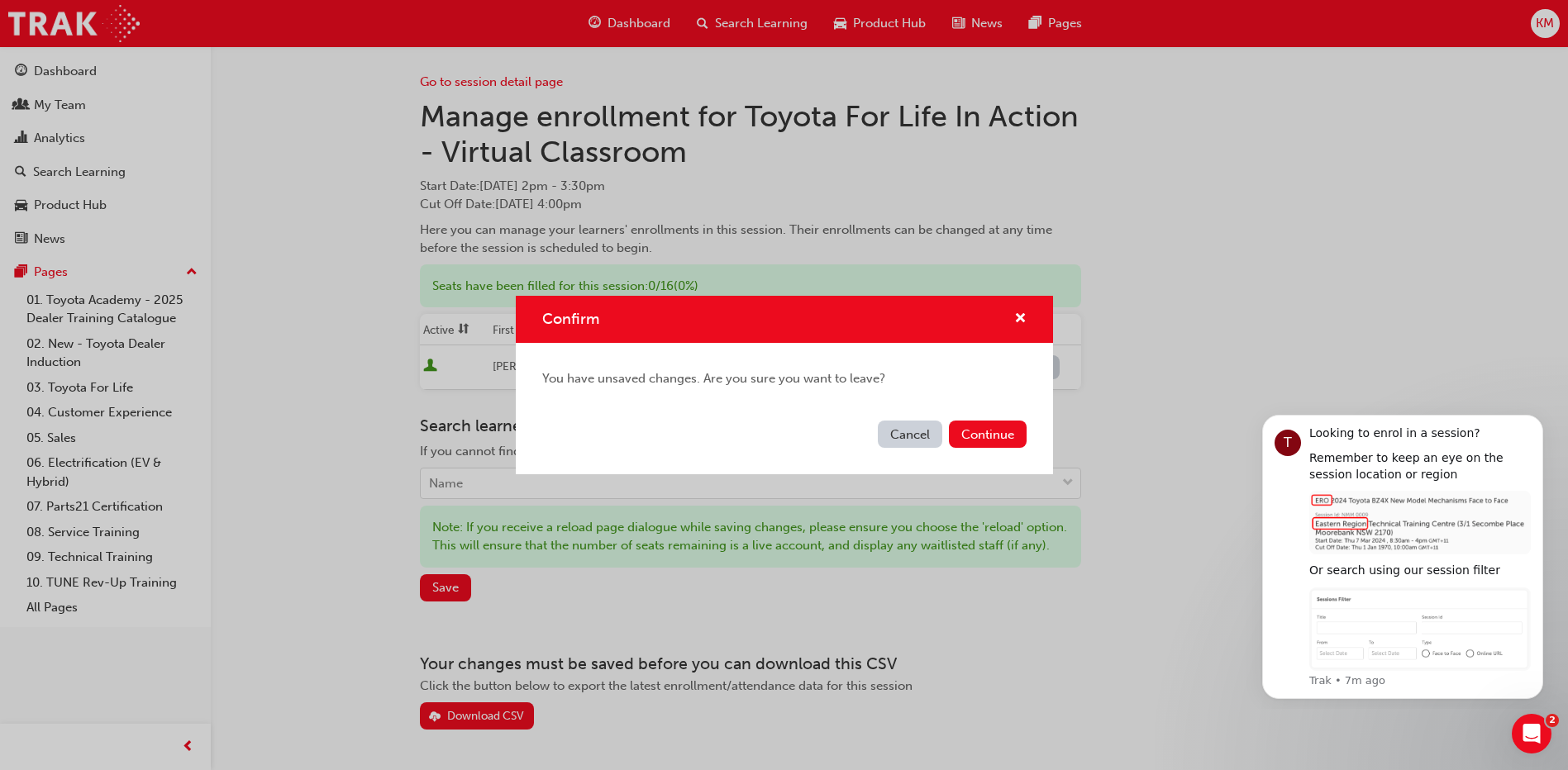
click at [928, 436] on button "Cancel" at bounding box center [910, 434] width 64 height 27
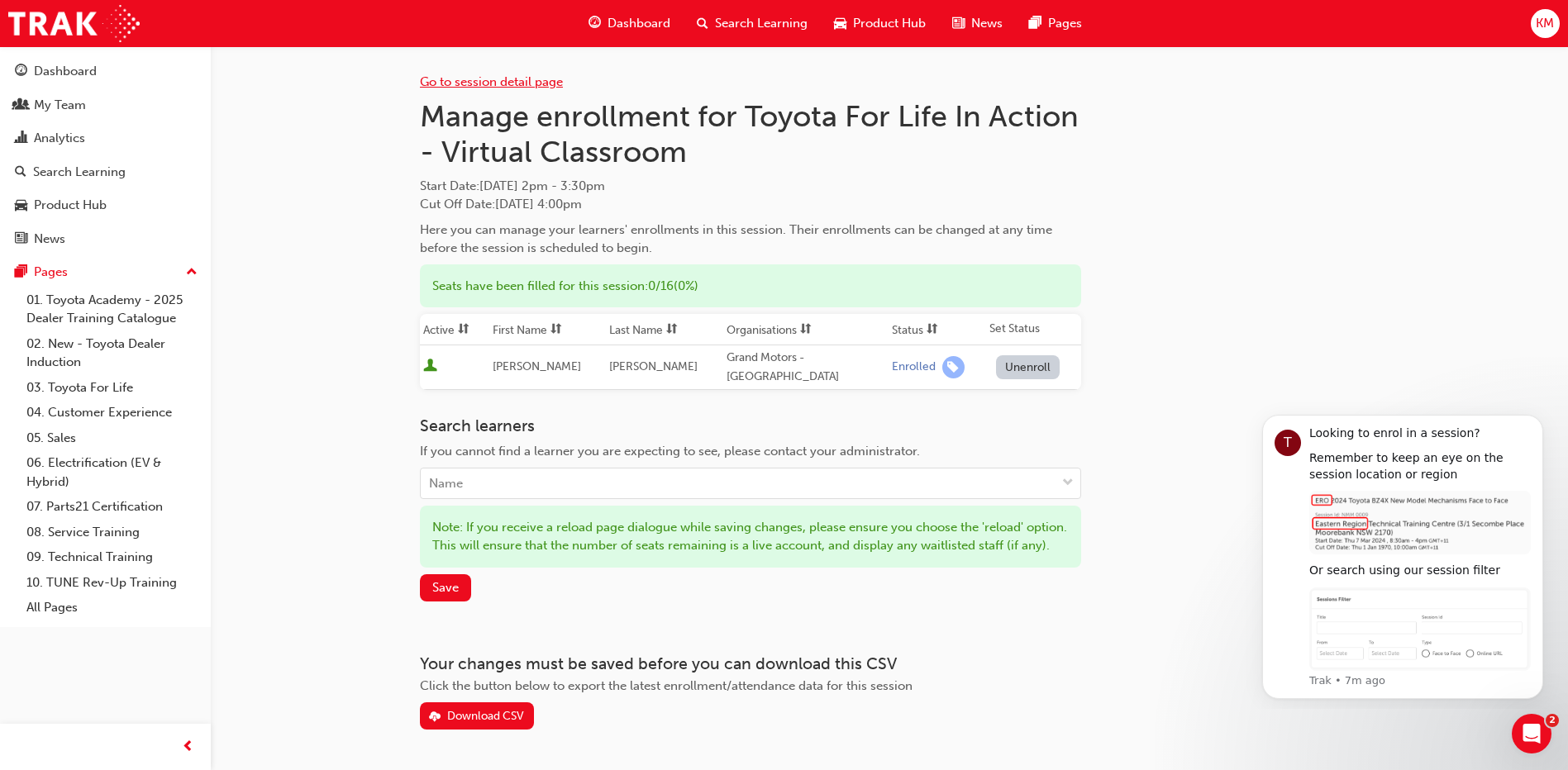
click at [512, 83] on link "Go to session detail page" at bounding box center [491, 82] width 143 height 15
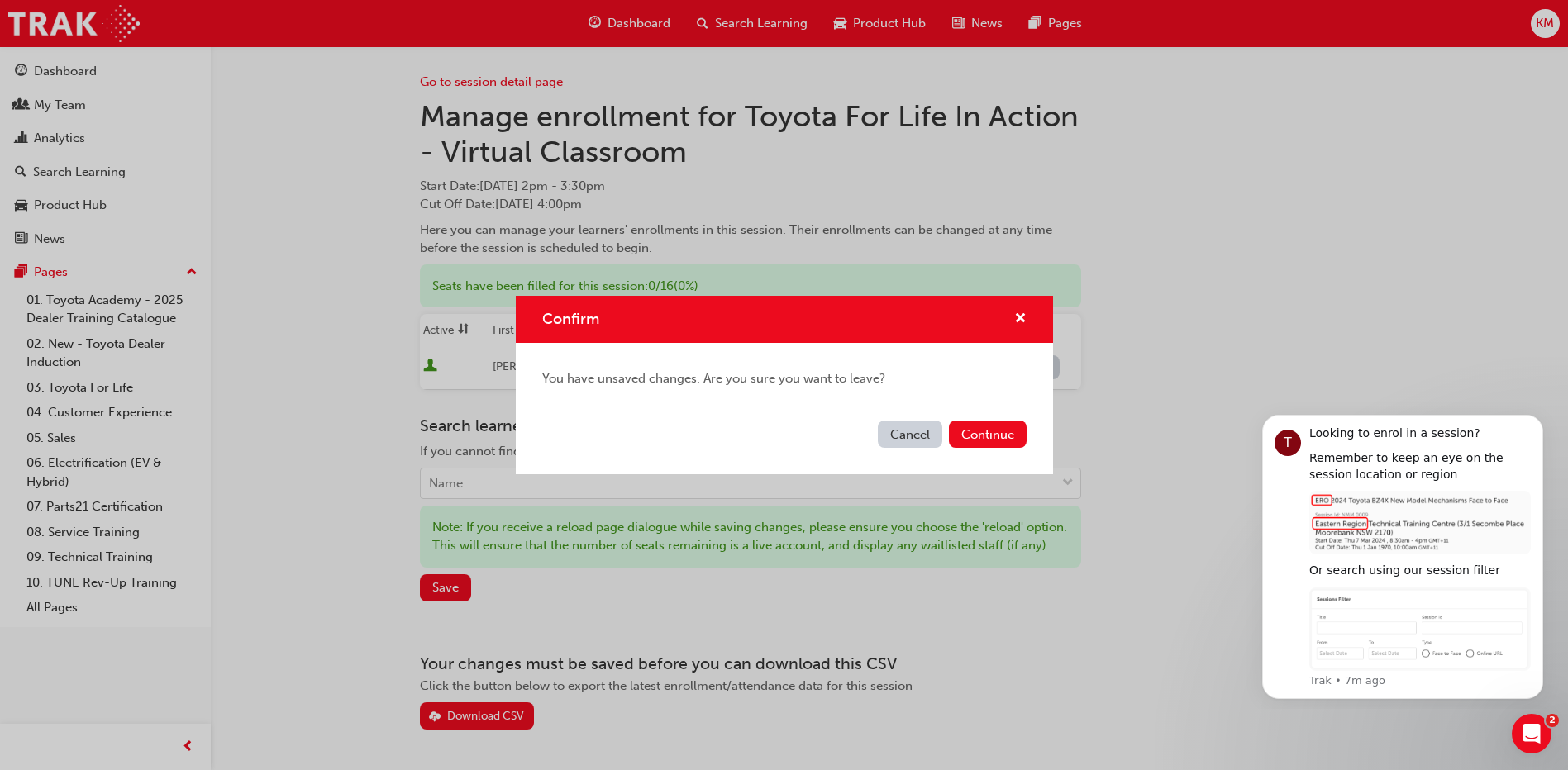
click at [926, 436] on button "Cancel" at bounding box center [910, 434] width 64 height 27
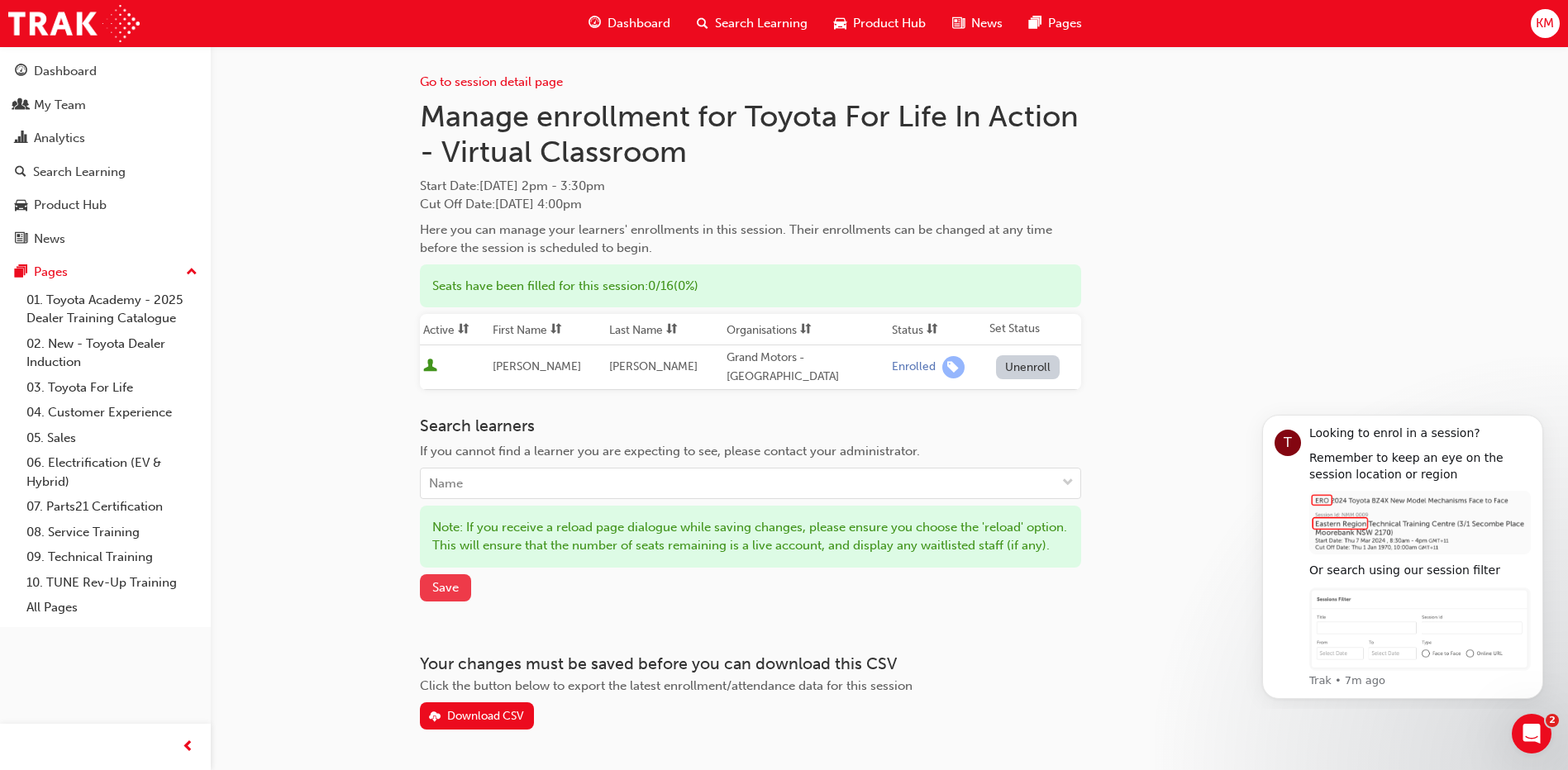
click at [439, 600] on button "Save" at bounding box center [445, 587] width 52 height 27
click at [447, 85] on link "Go to session detail page" at bounding box center [491, 82] width 143 height 15
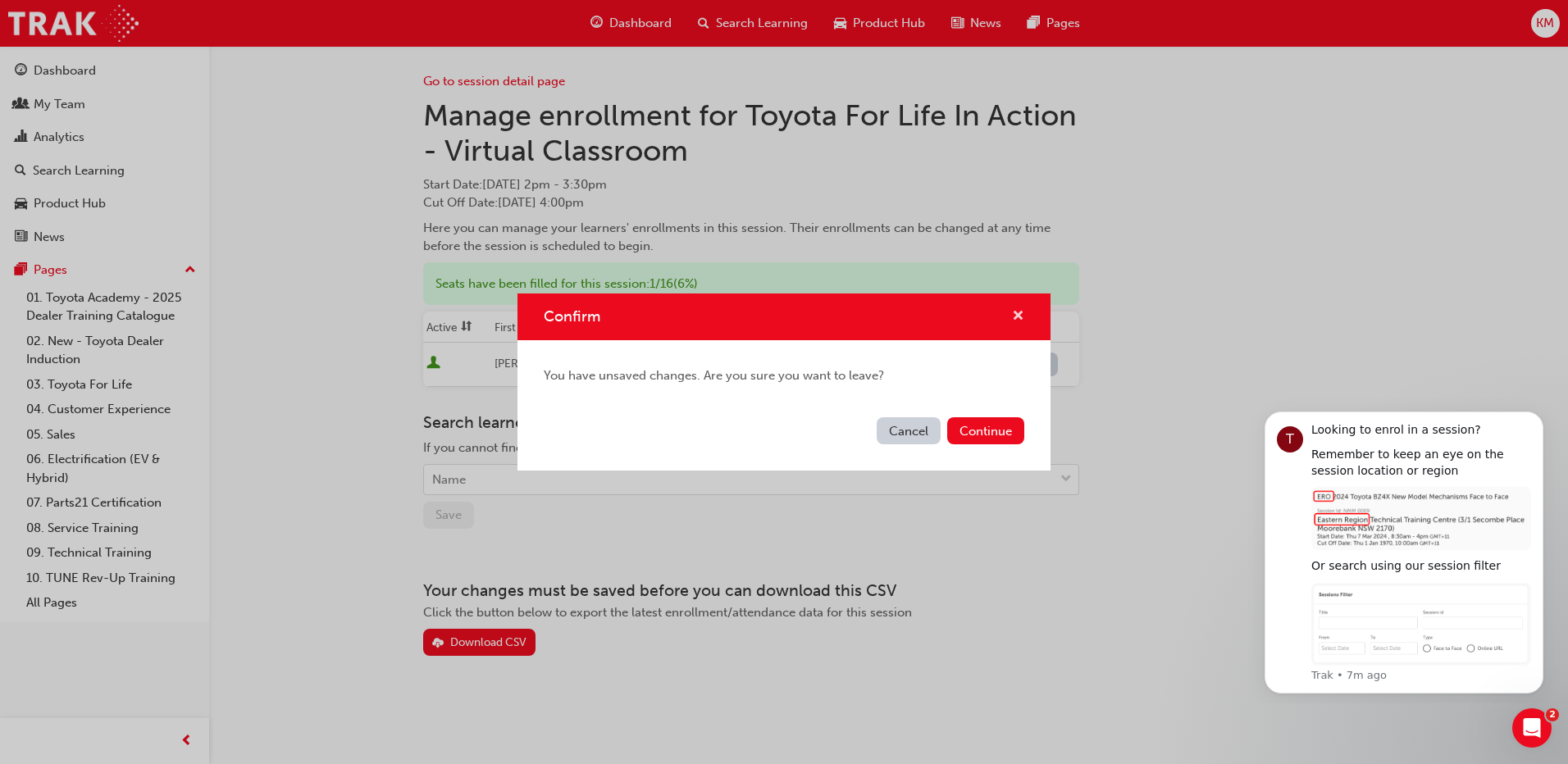
click at [1021, 312] on span "cross-icon" at bounding box center [1018, 317] width 13 height 15
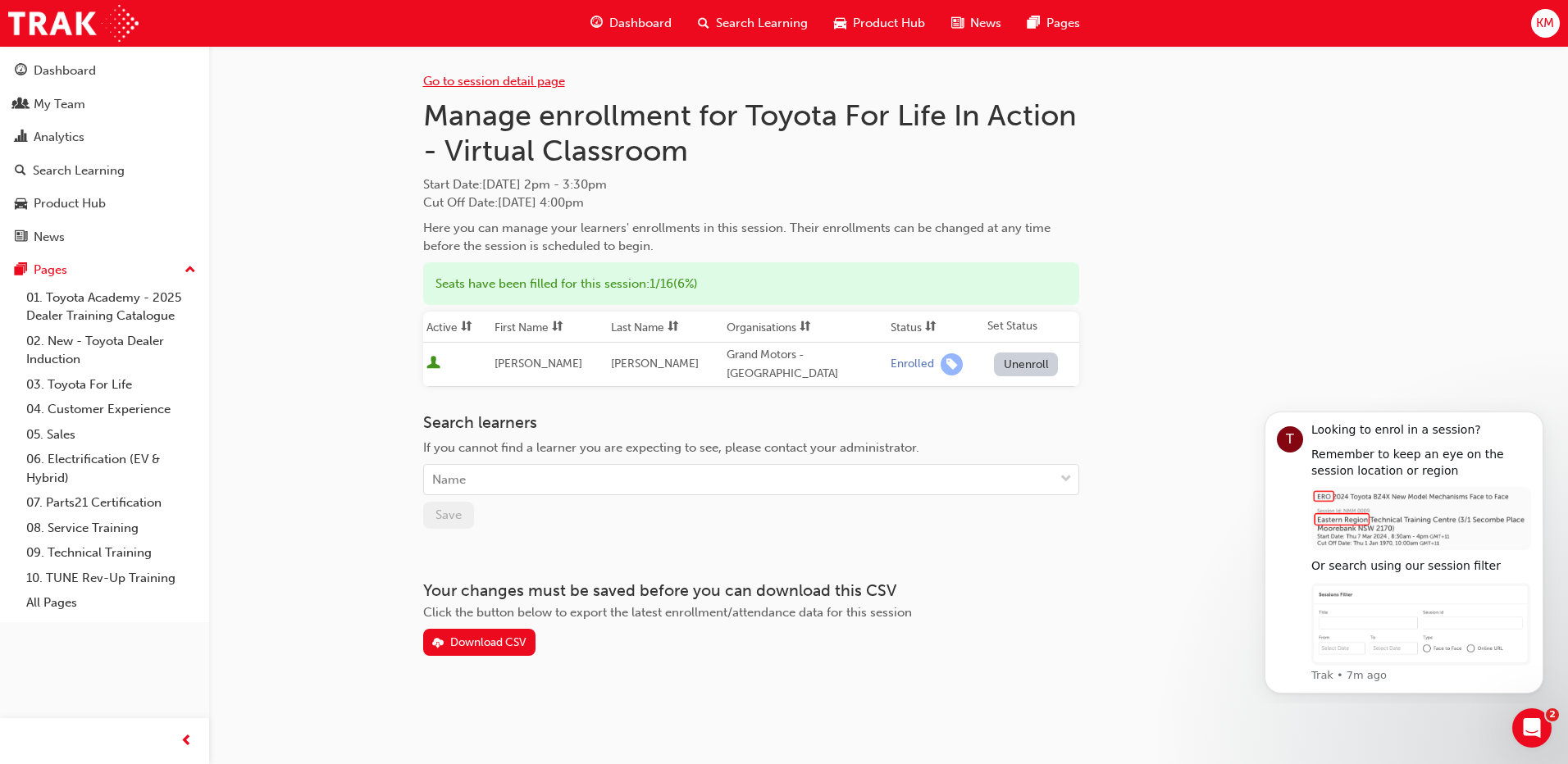
click at [468, 81] on link "Go to session detail page" at bounding box center [493, 81] width 142 height 15
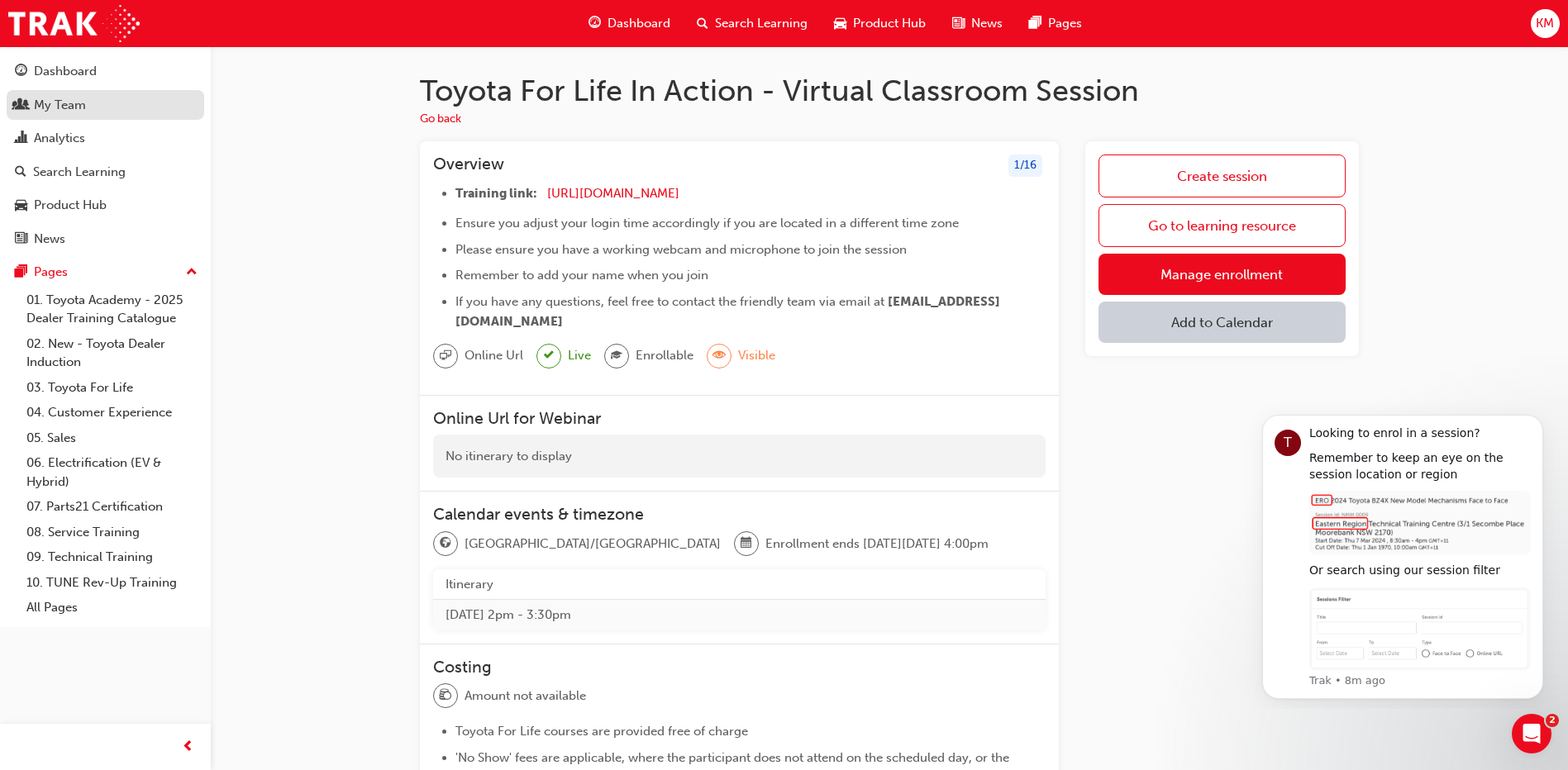
click at [65, 109] on div "My Team" at bounding box center [60, 105] width 52 height 19
